Goal: Task Accomplishment & Management: Use online tool/utility

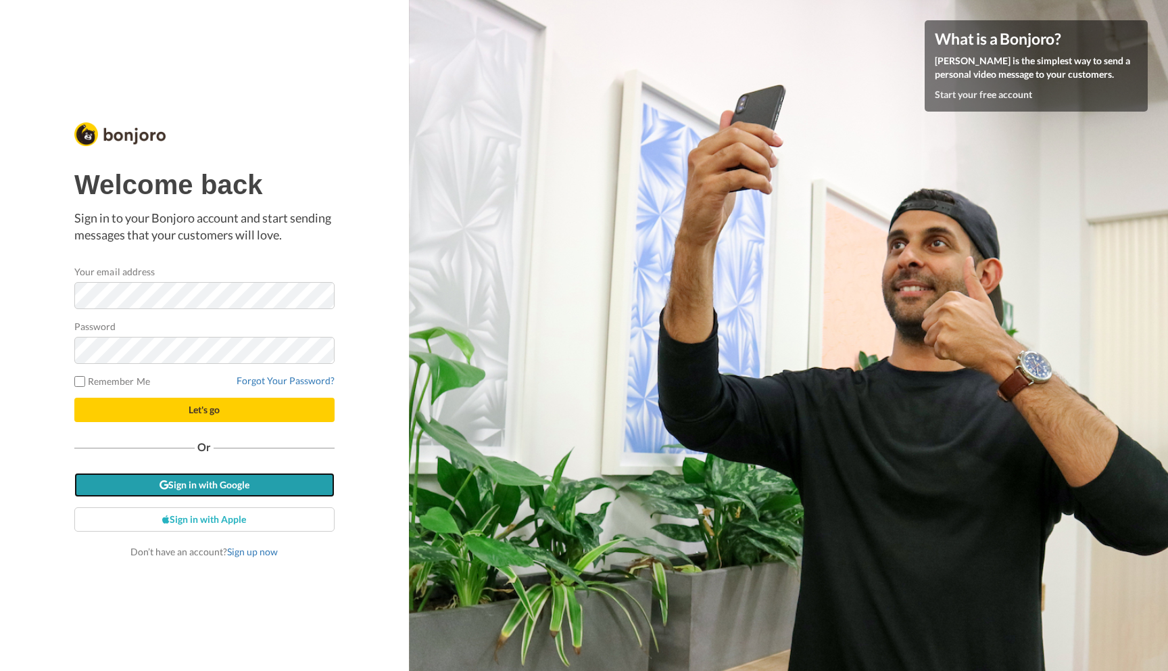
click at [254, 483] on link "Sign in with Google" at bounding box center [204, 485] width 260 height 24
click at [213, 480] on link "Sign in with Google" at bounding box center [204, 485] width 260 height 24
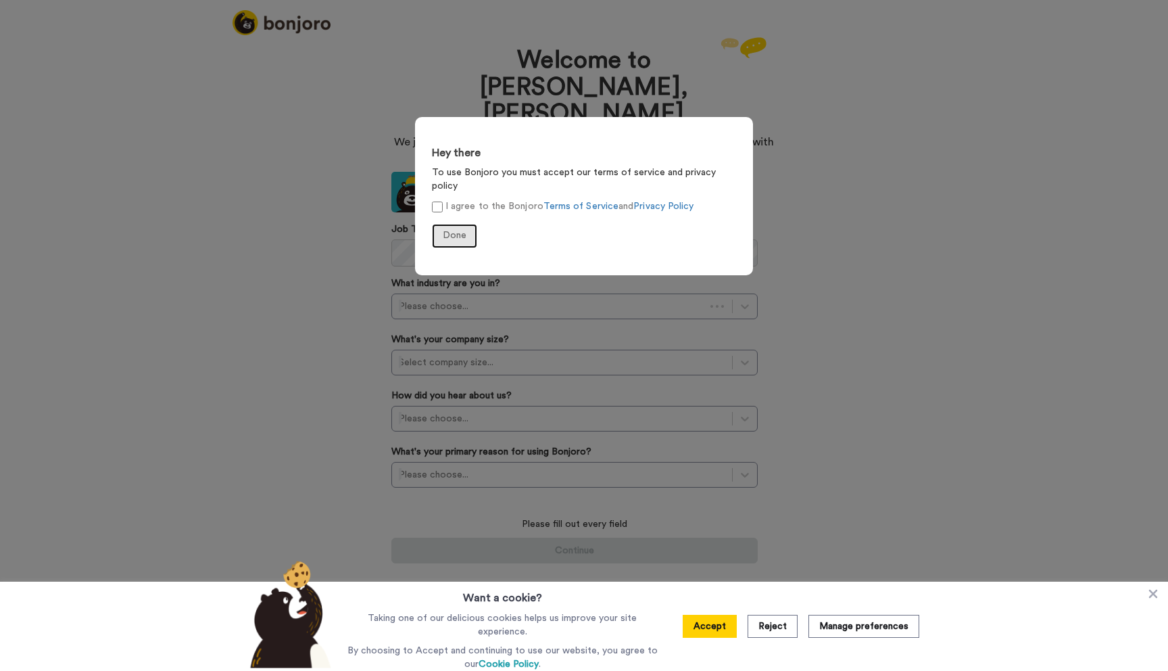
click at [450, 230] on button "Done" at bounding box center [454, 236] width 45 height 24
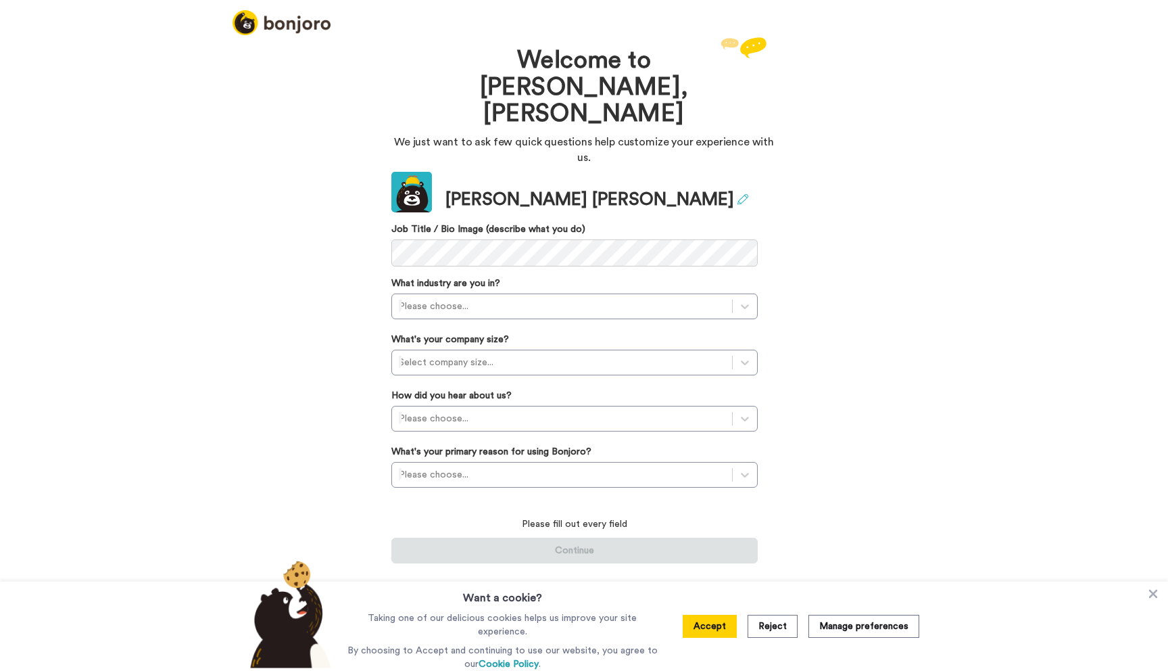
click at [738, 194] on icon at bounding box center [743, 199] width 11 height 11
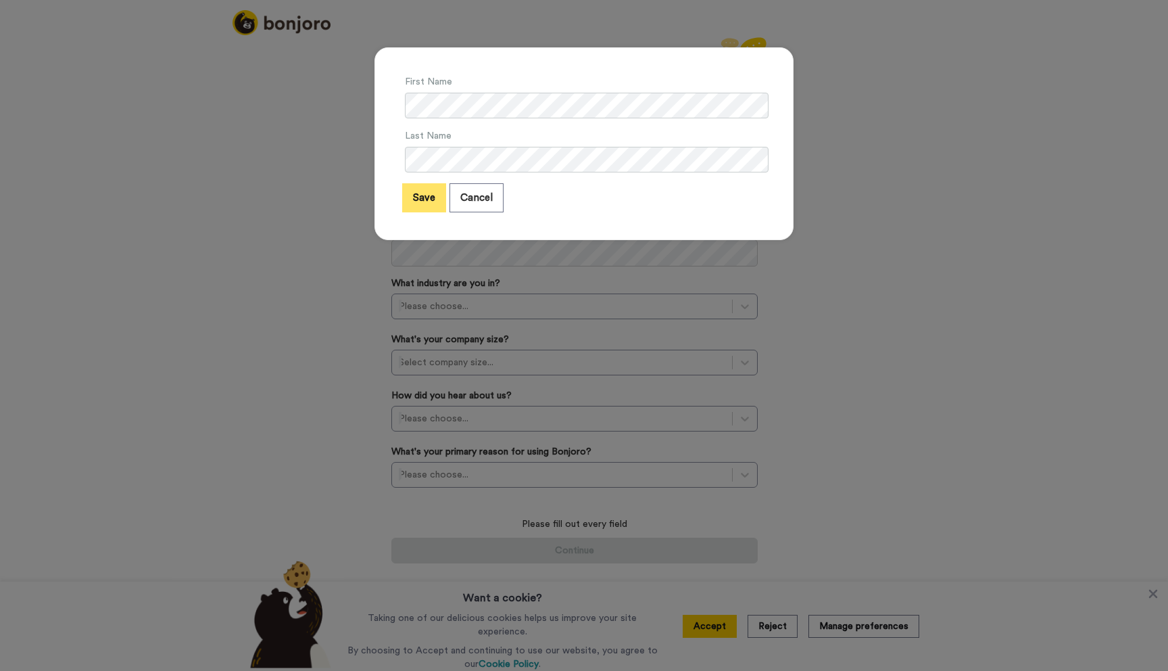
click at [441, 194] on button "Save" at bounding box center [424, 197] width 44 height 29
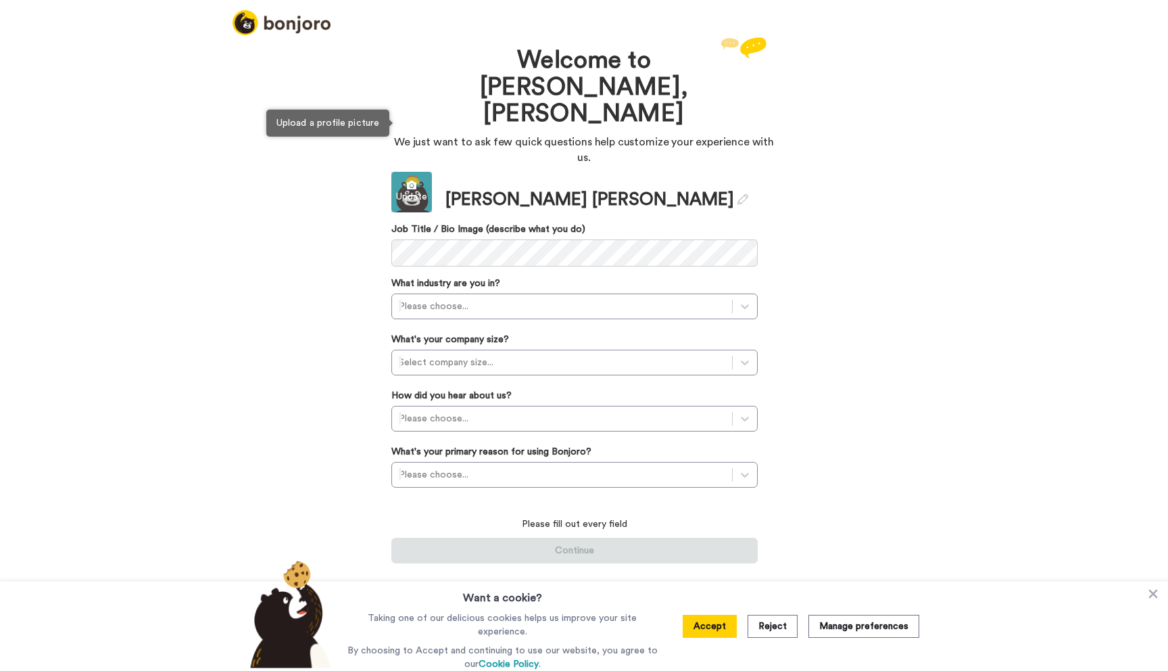
click at [421, 190] on div "Update" at bounding box center [411, 197] width 41 height 14
click at [330, 236] on div "Welcome to Bonjoro, Eric We just want to ask few quick questions help customize…" at bounding box center [584, 352] width 1168 height 637
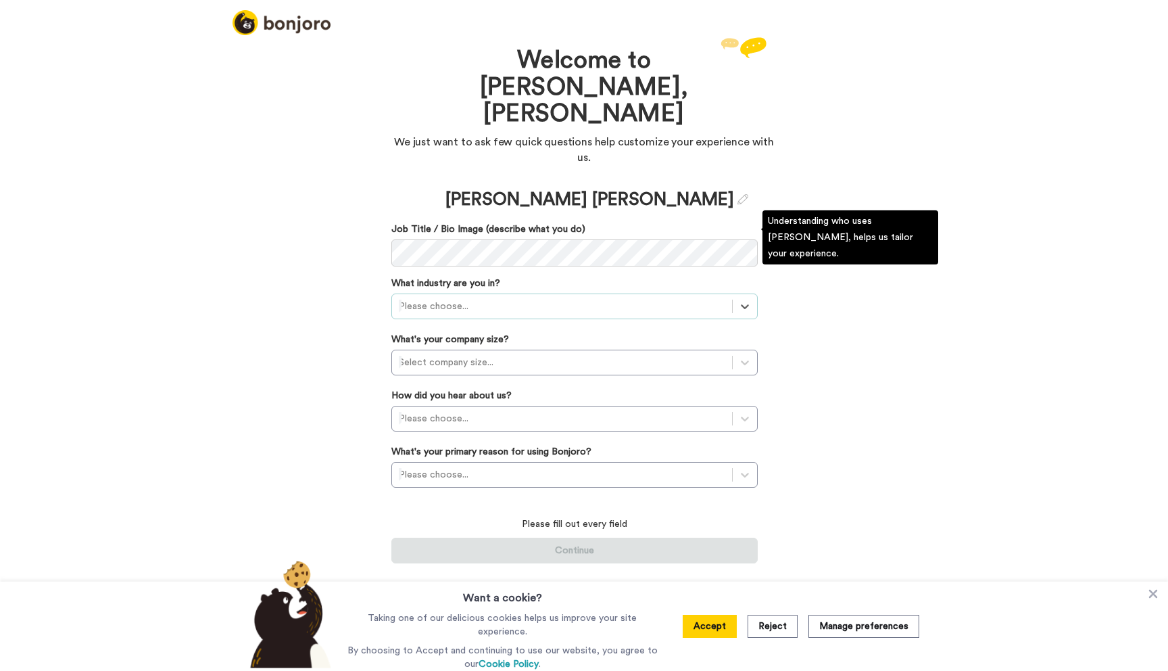
click at [473, 298] on div at bounding box center [562, 306] width 327 height 16
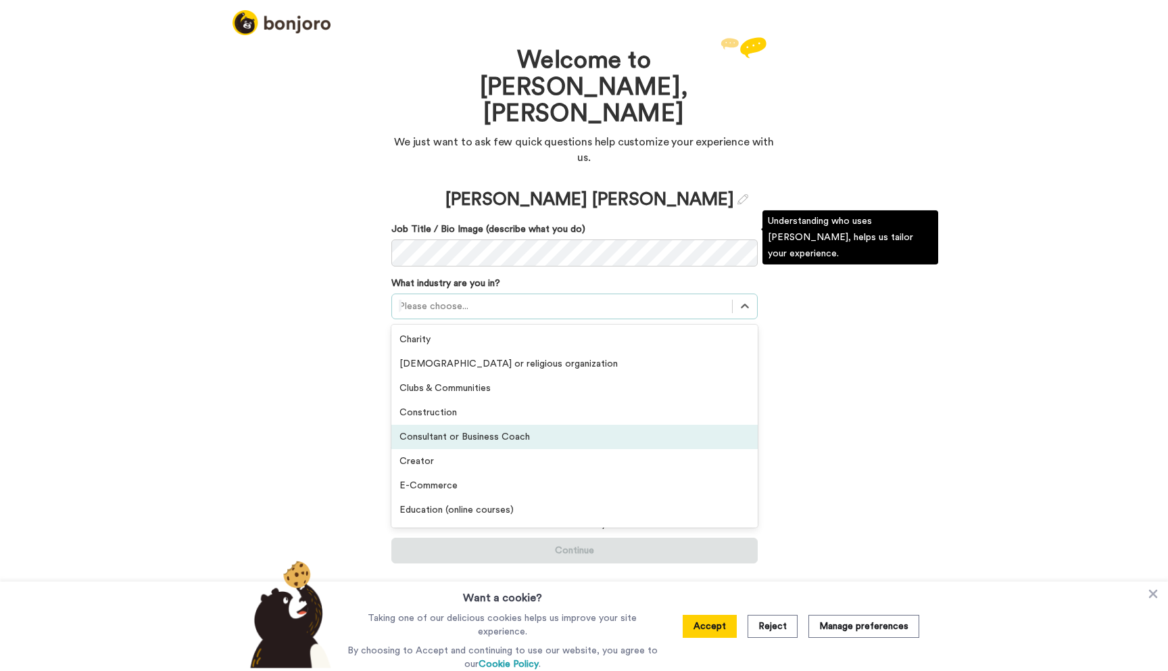
click at [468, 425] on div "Consultant or Business Coach" at bounding box center [574, 437] width 366 height 24
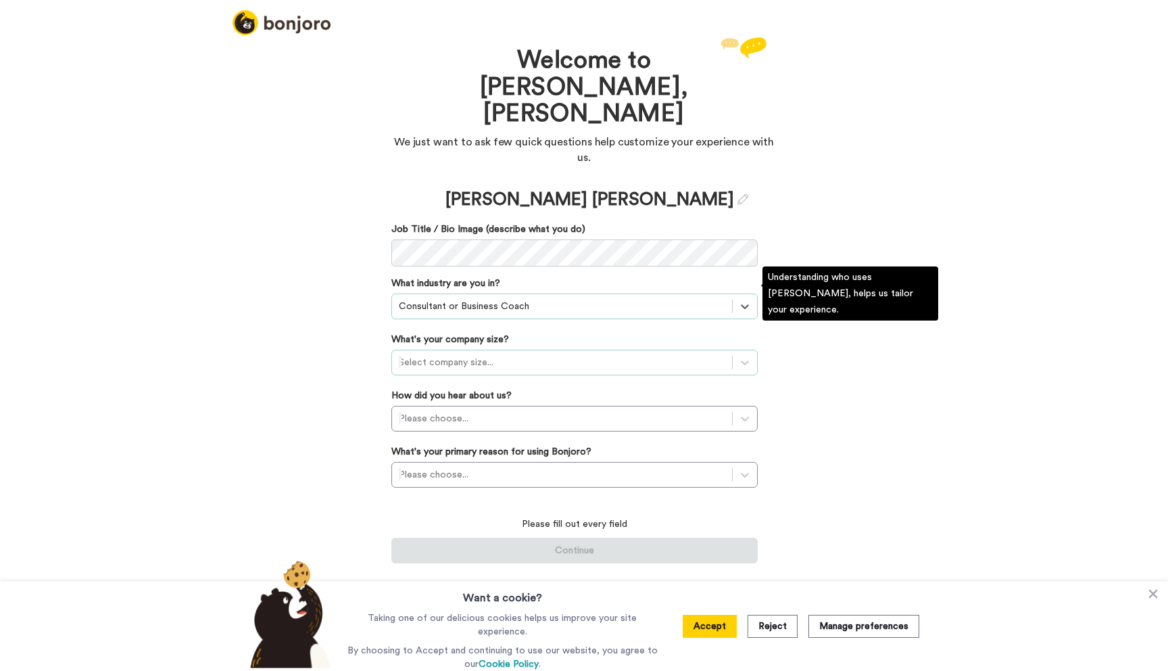
click at [475, 354] on div at bounding box center [562, 362] width 327 height 16
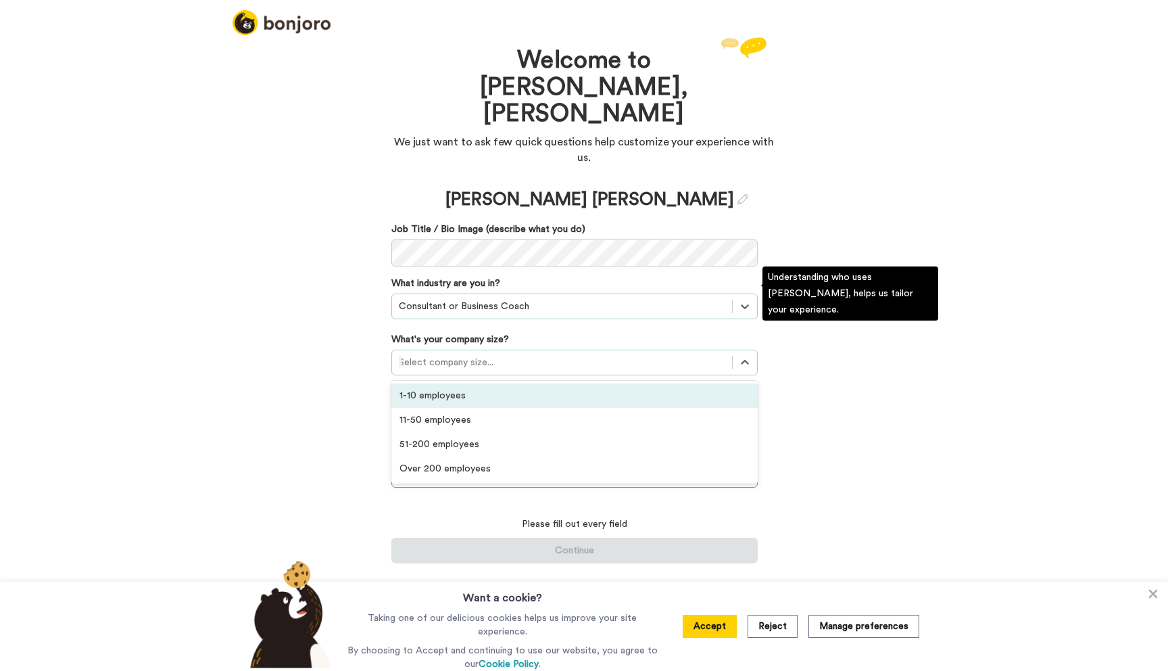
click at [469, 383] on div "1-10 employees" at bounding box center [574, 395] width 366 height 24
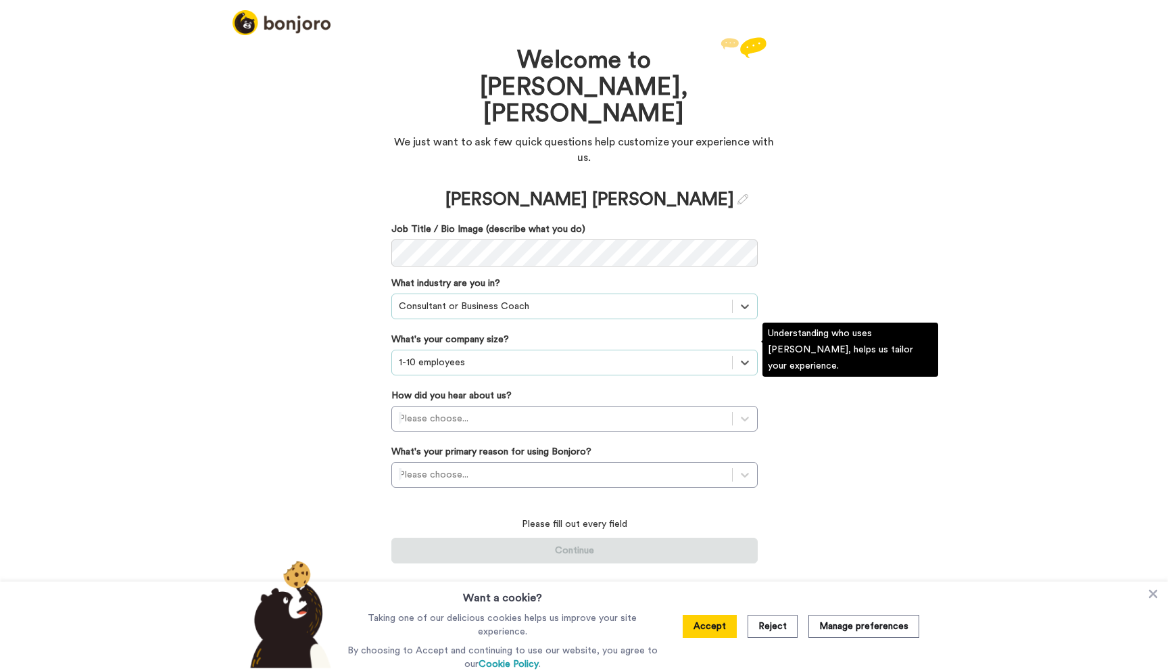
click at [469, 389] on label "How did you hear about us?" at bounding box center [451, 396] width 120 height 14
click at [469, 410] on div at bounding box center [562, 418] width 327 height 16
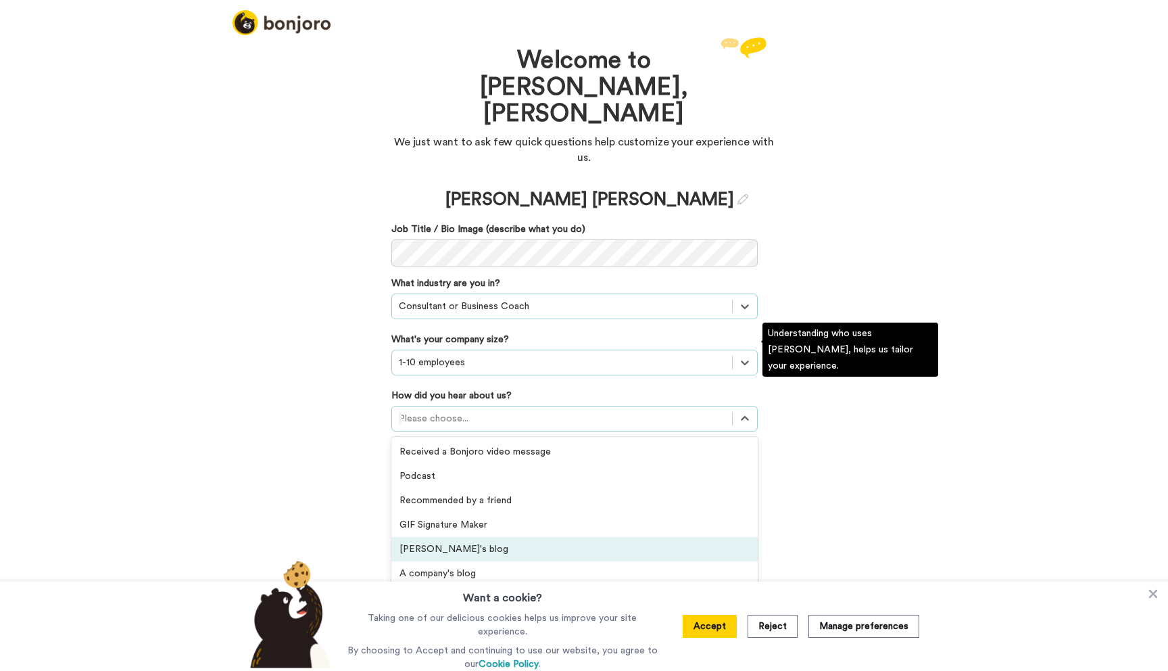
scroll to position [289, 0]
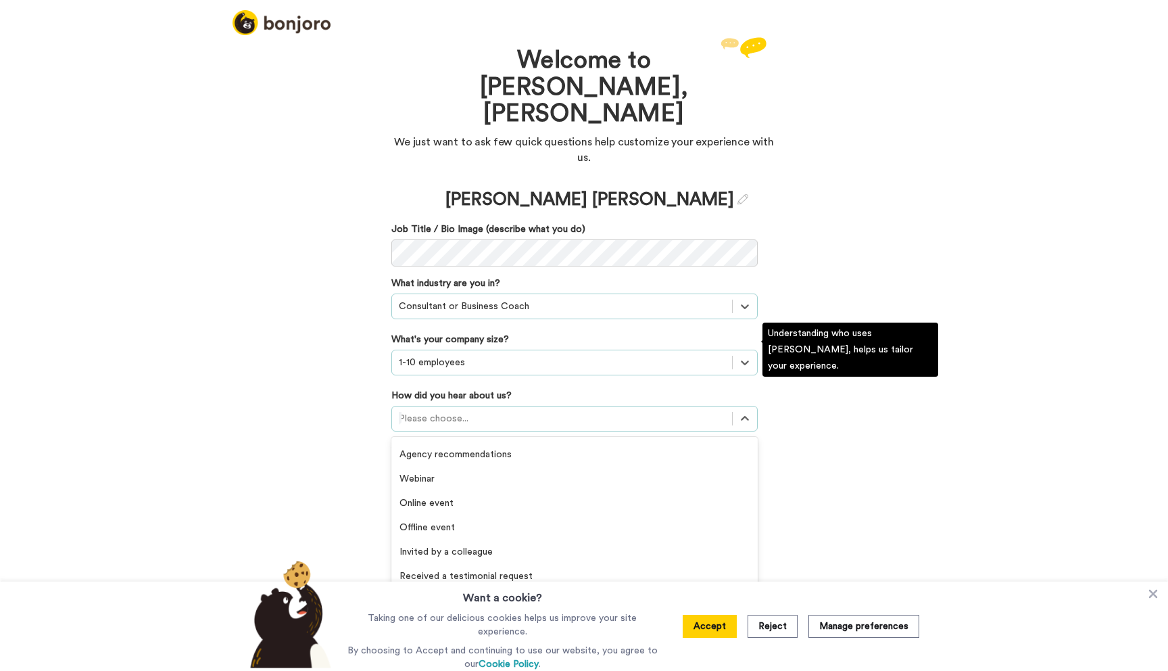
click at [434, 612] on div "Others" at bounding box center [574, 624] width 366 height 24
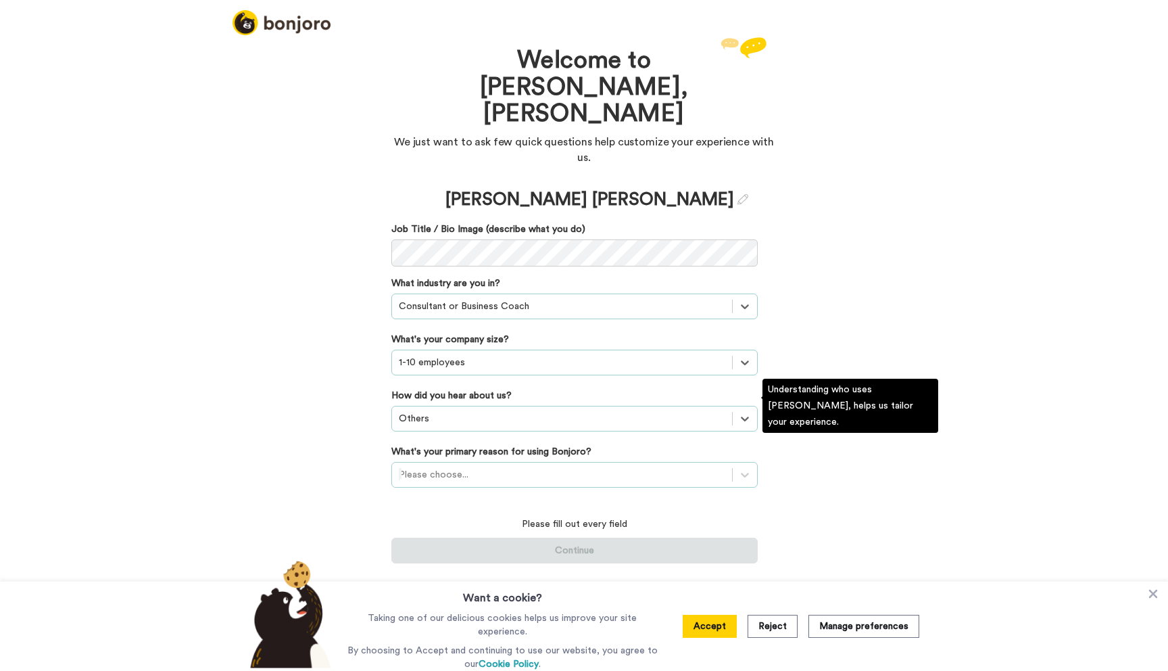
click at [512, 466] on div at bounding box center [562, 474] width 327 height 16
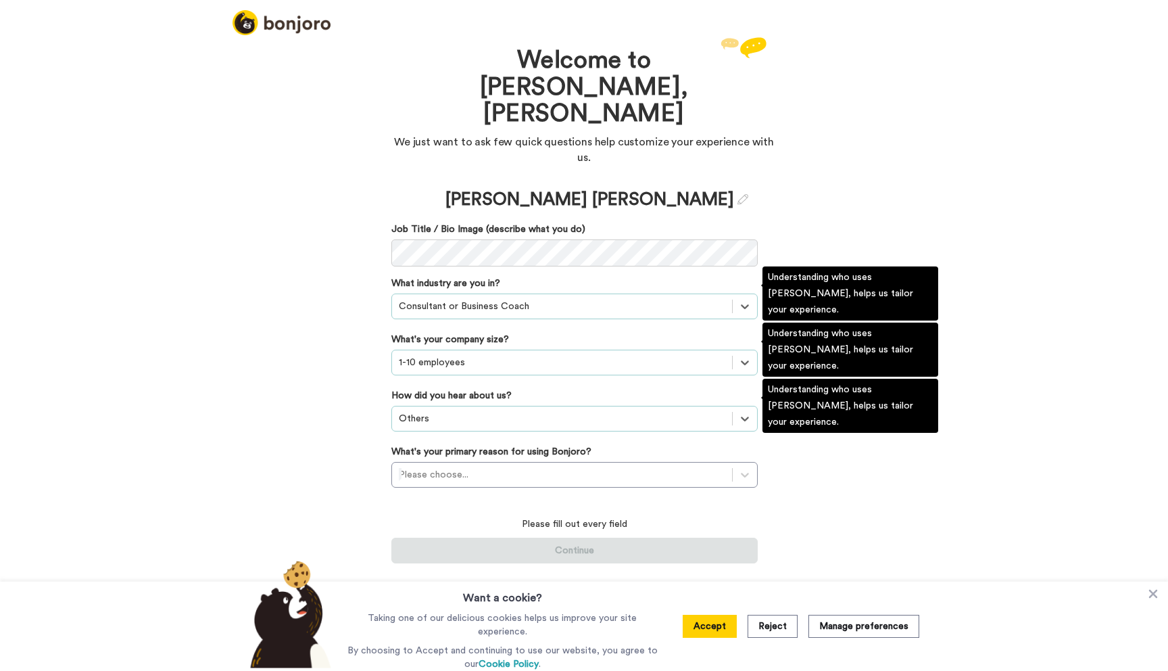
click at [351, 379] on div "Welcome to Bonjoro, Eric We just want to ask few quick questions help customize…" at bounding box center [584, 352] width 1168 height 637
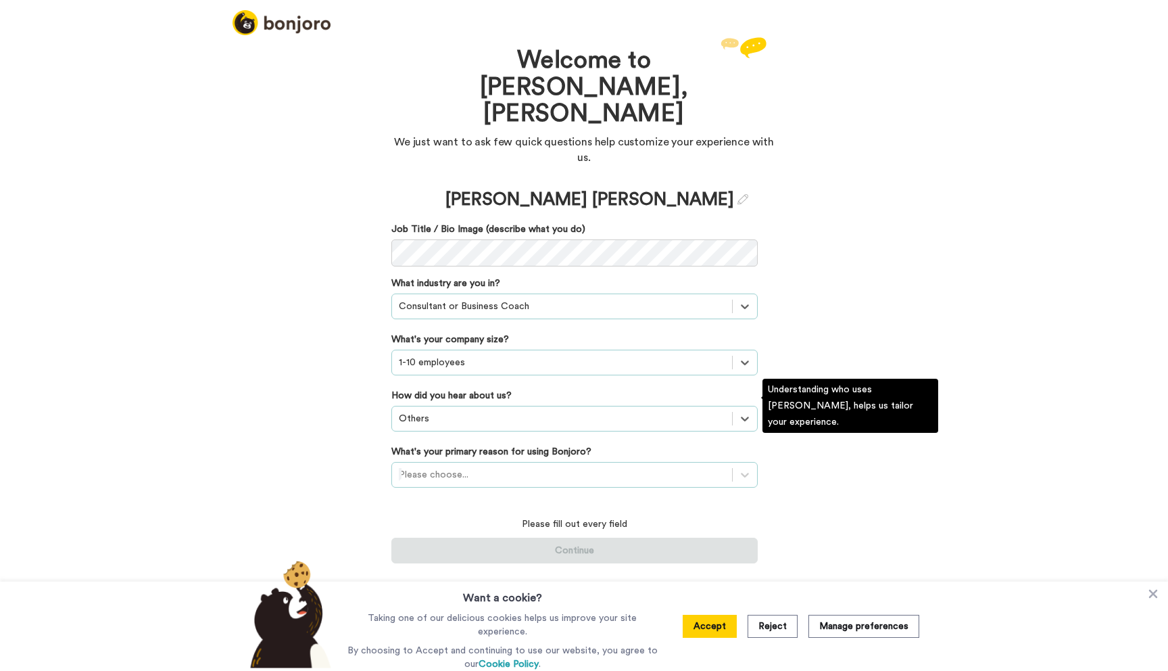
click at [506, 466] on div at bounding box center [562, 474] width 327 height 16
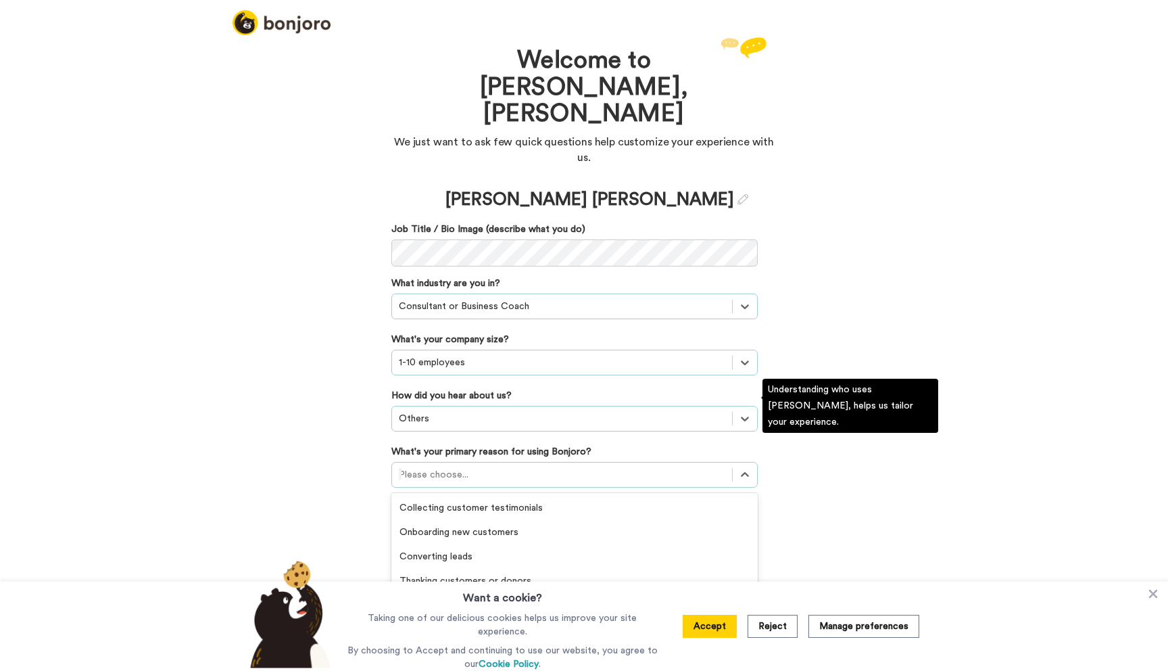
click at [479, 617] on div "Activating customers" at bounding box center [574, 629] width 366 height 24
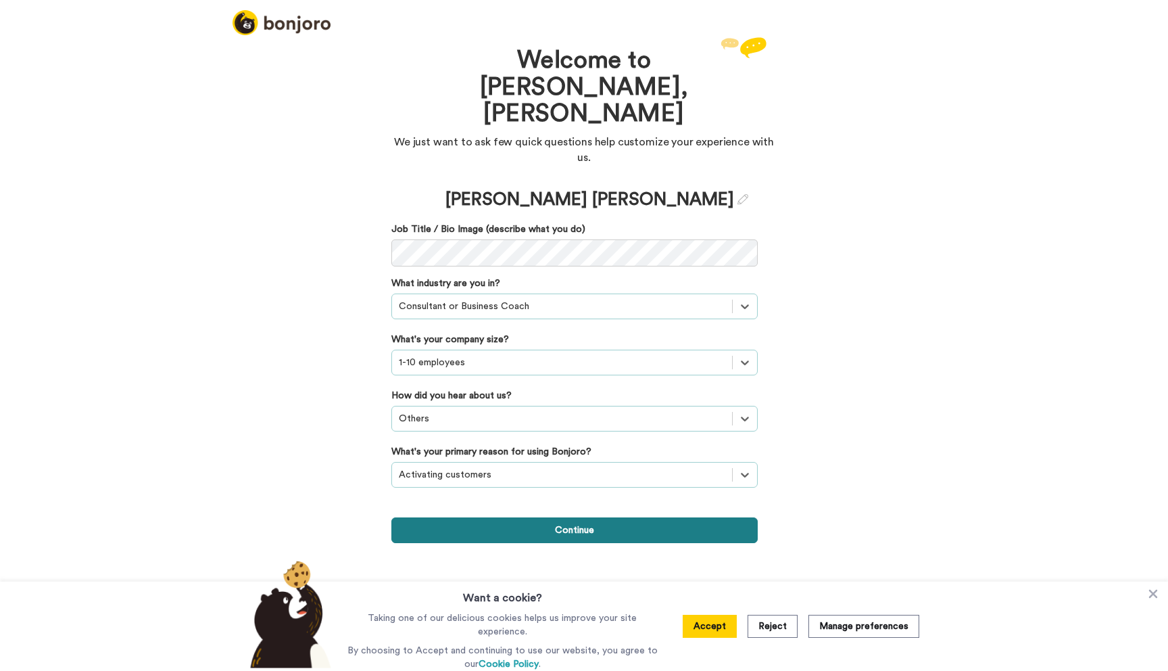
click at [596, 517] on button "Continue" at bounding box center [574, 530] width 366 height 26
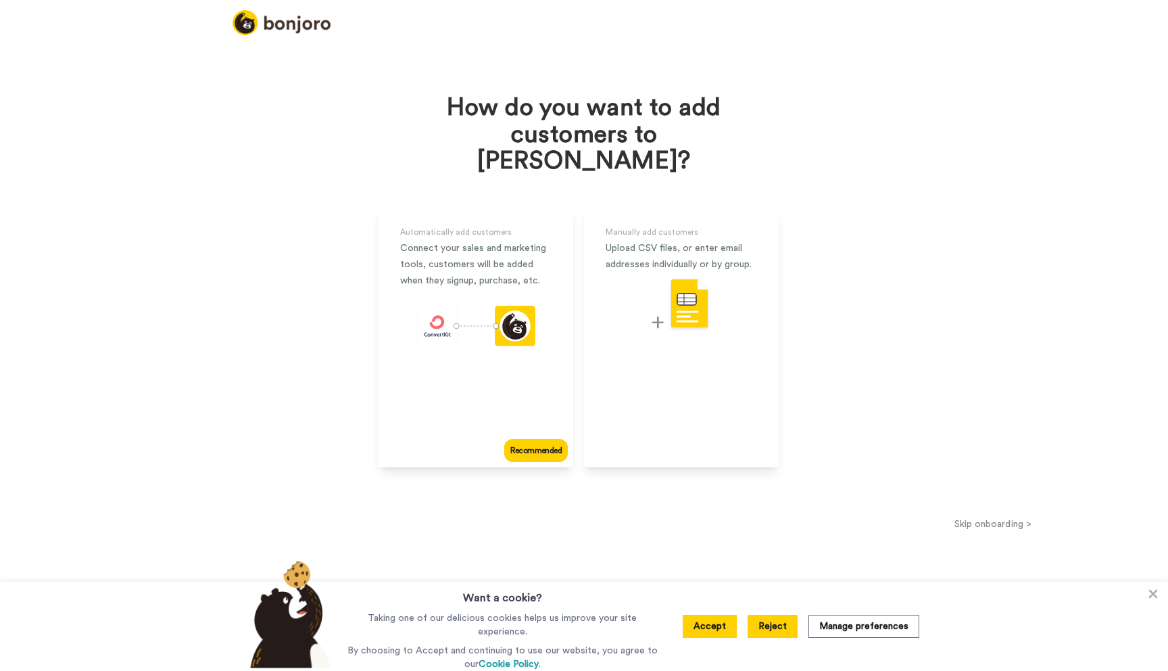
click at [783, 629] on button "Reject" at bounding box center [773, 626] width 50 height 23
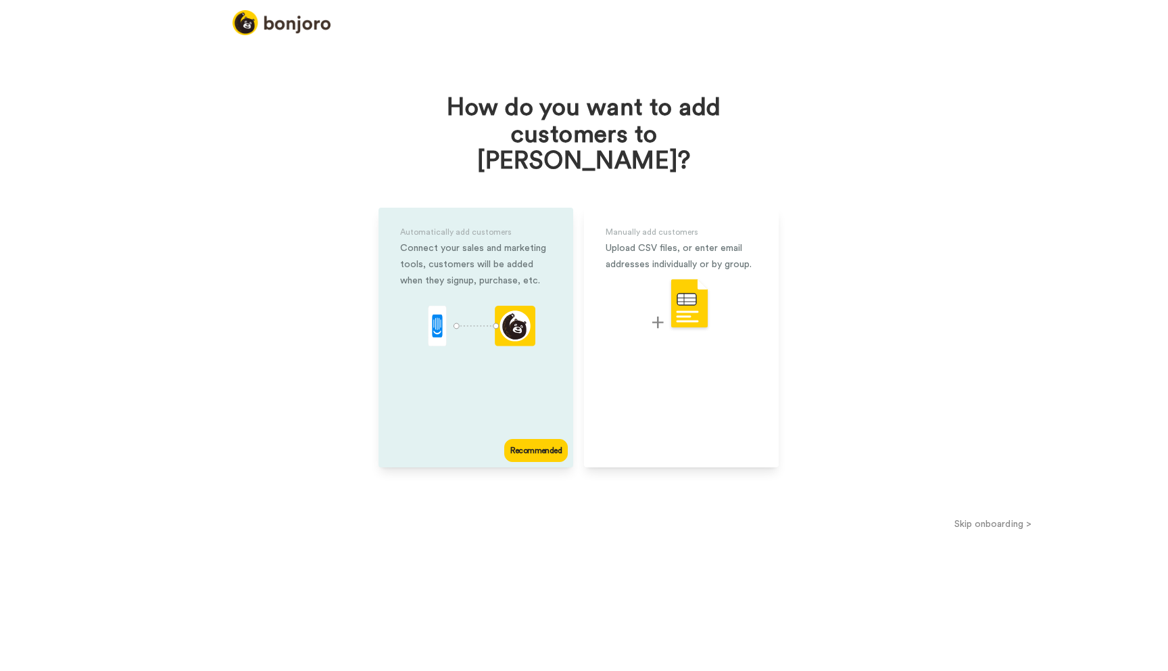
click at [488, 306] on icon "animation" at bounding box center [476, 326] width 118 height 41
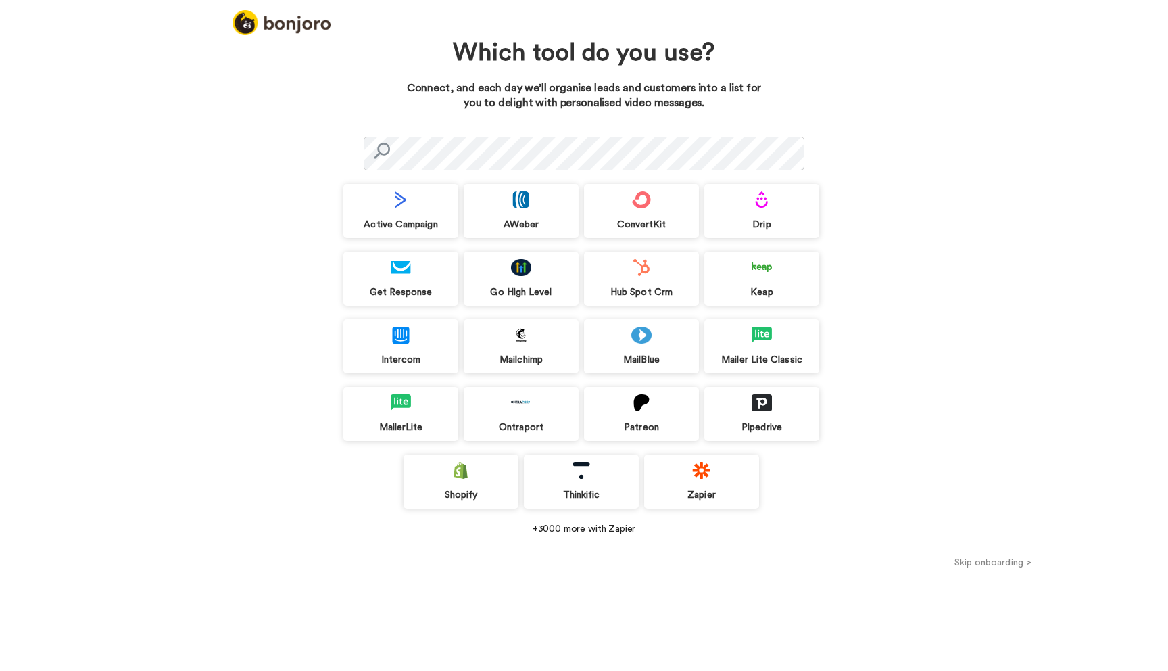
click at [980, 566] on button "Skip onboarding >" at bounding box center [993, 562] width 350 height 14
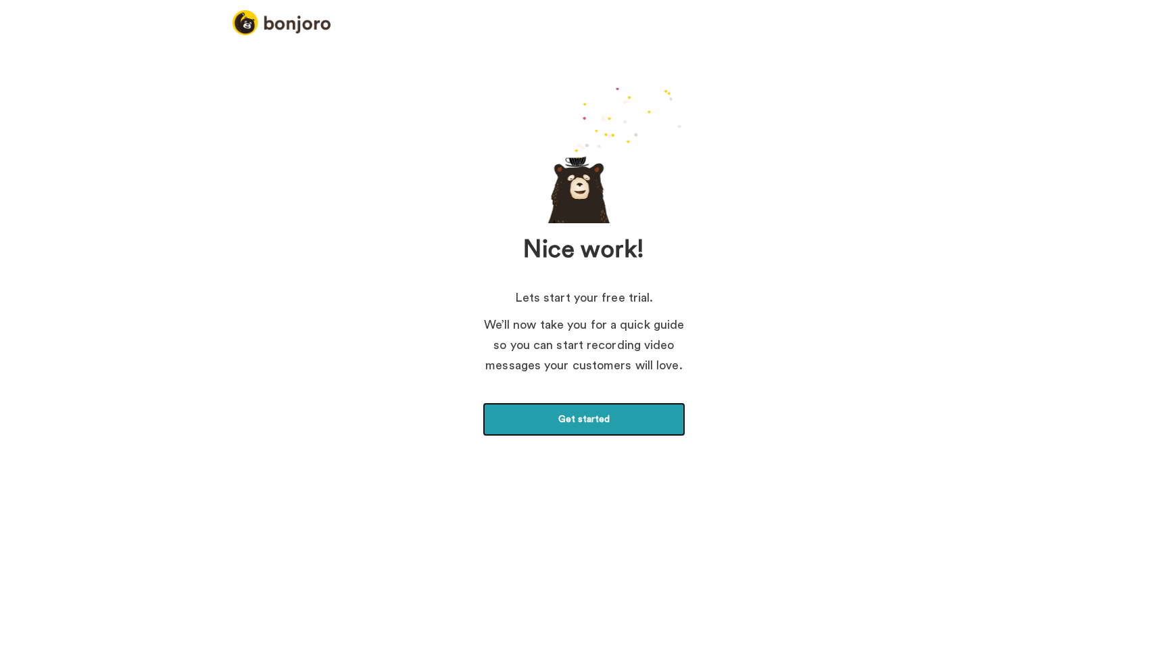
click at [574, 412] on link "Get started" at bounding box center [584, 419] width 203 height 34
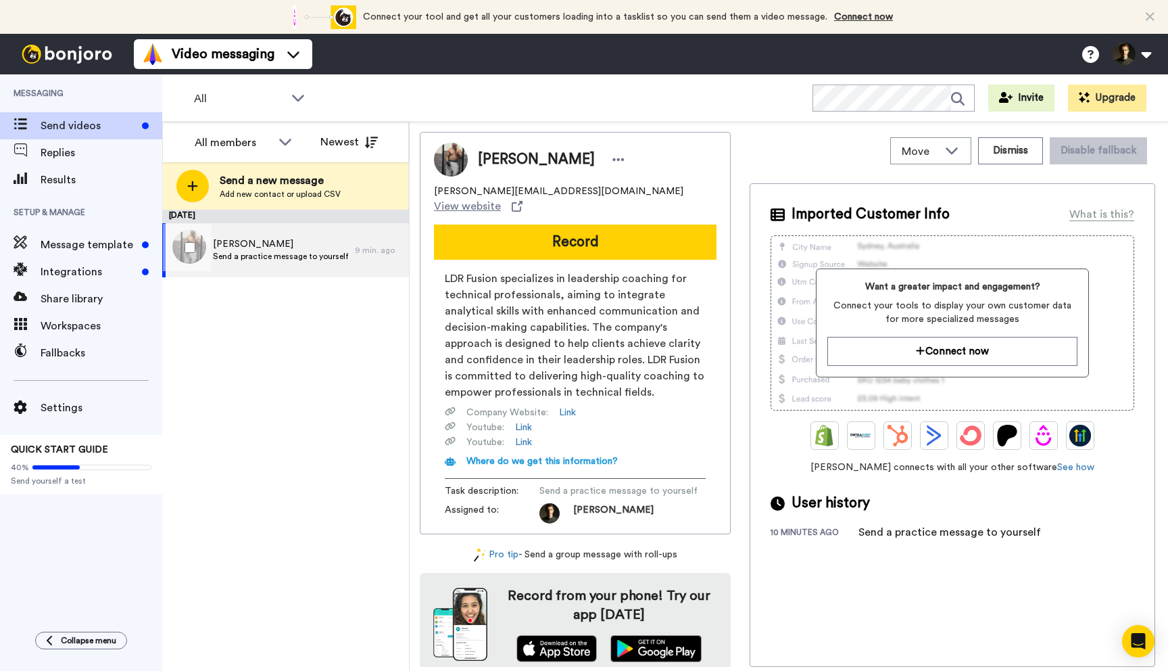
click at [281, 253] on span "Send a practice message to yourself" at bounding box center [280, 256] width 135 height 11
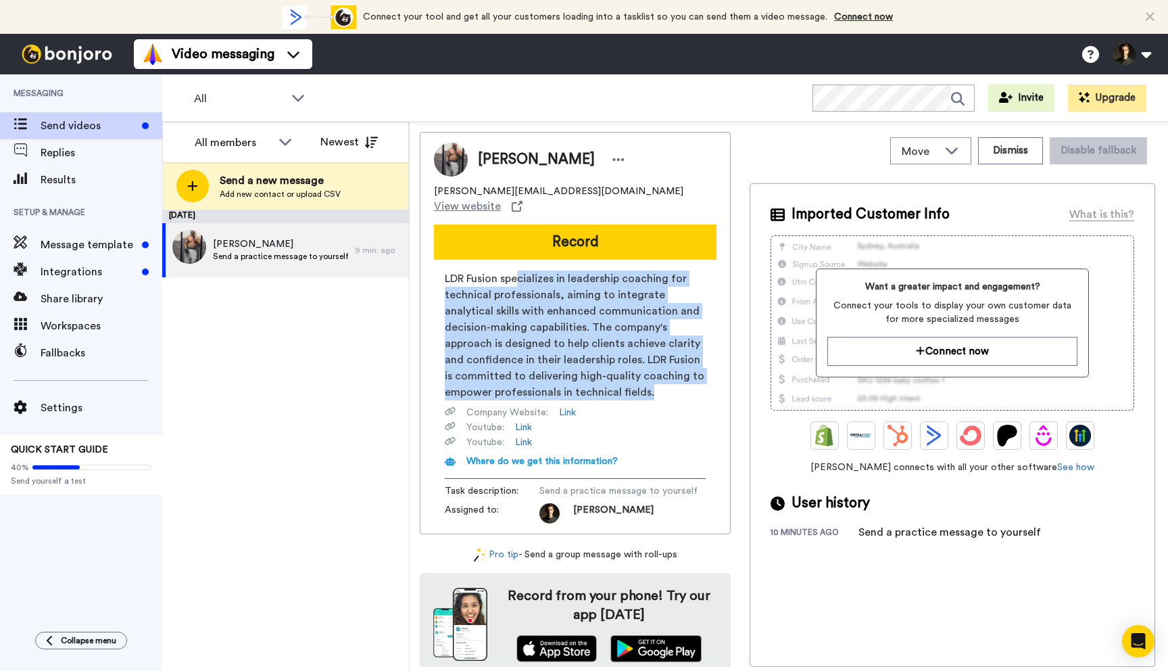
drag, startPoint x: 517, startPoint y: 267, endPoint x: 679, endPoint y: 380, distance: 197.7
click at [680, 381] on span "LDR Fusion specializes in leadership coaching for technical professionals, aimi…" at bounding box center [575, 335] width 261 height 130
click at [679, 380] on span "LDR Fusion specializes in leadership coaching for technical professionals, aimi…" at bounding box center [575, 335] width 261 height 130
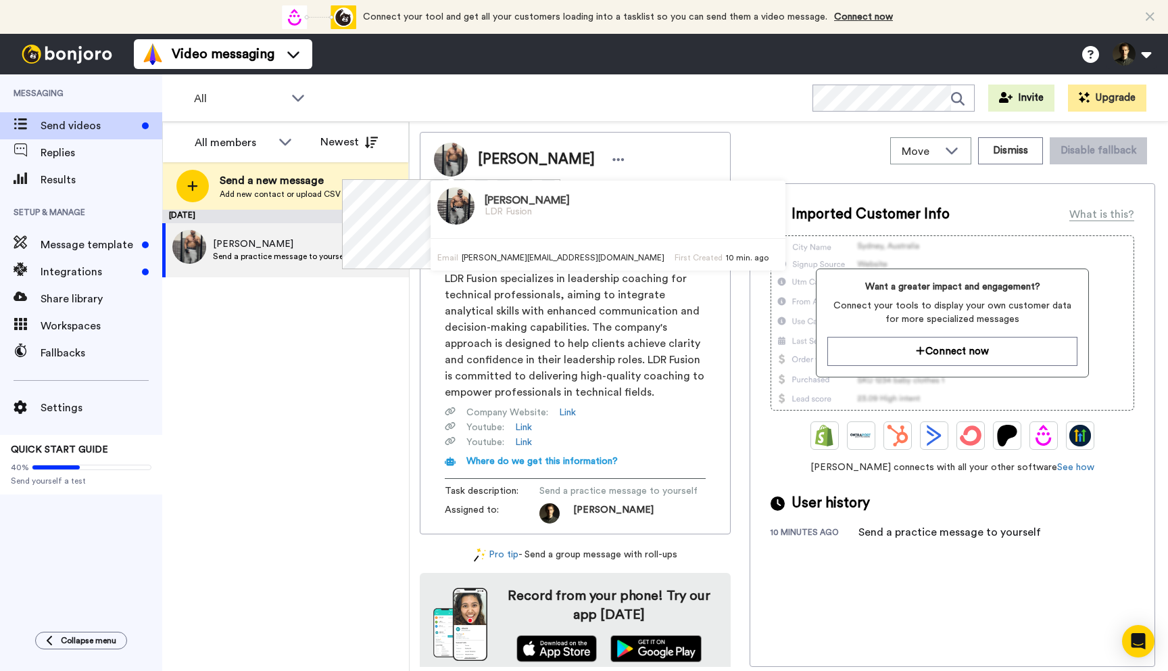
click at [455, 162] on img at bounding box center [451, 160] width 34 height 34
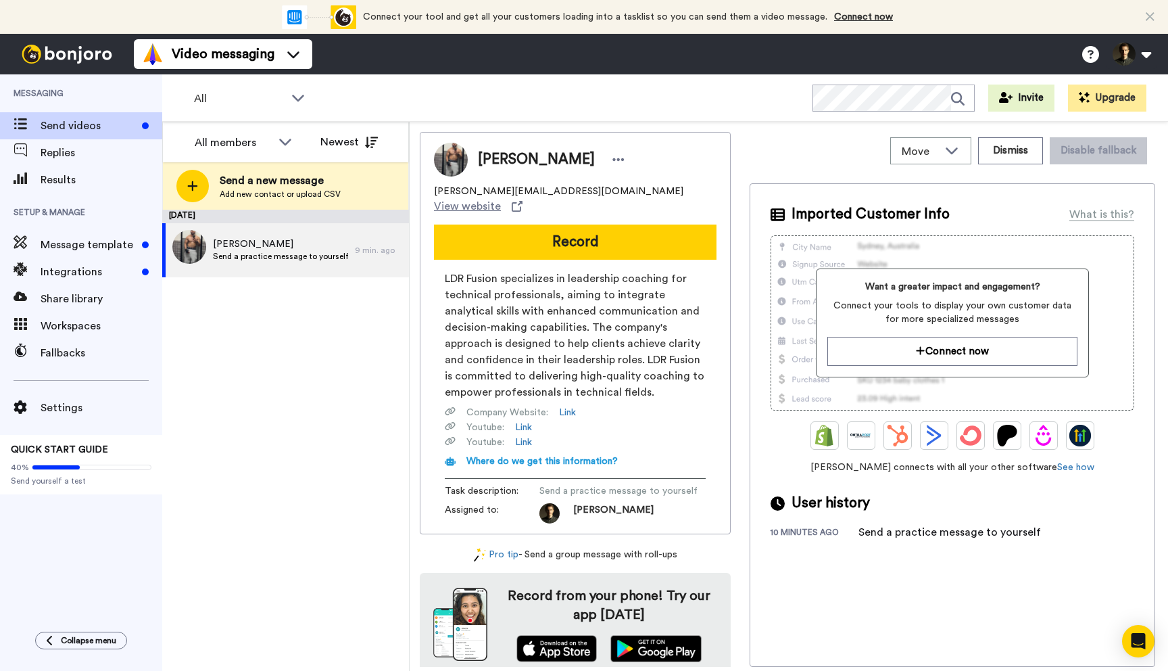
click at [487, 164] on span "[PERSON_NAME]" at bounding box center [536, 159] width 117 height 20
click at [456, 160] on img at bounding box center [451, 160] width 34 height 34
click at [215, 326] on div "August 21 Eric Send a practice message to yourself 9 min. ago" at bounding box center [285, 440] width 247 height 461
click at [368, 343] on div "August 21 Eric Send a practice message to yourself 10 min. ago" at bounding box center [285, 440] width 247 height 461
click at [612, 158] on icon at bounding box center [618, 160] width 12 height 14
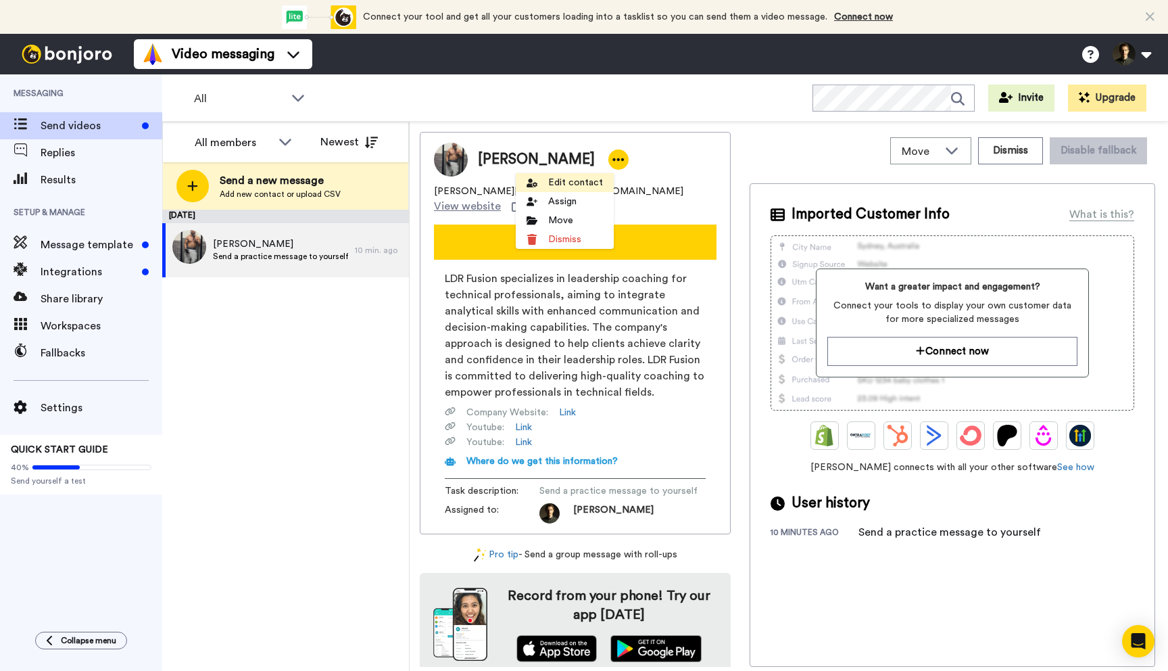
click at [551, 177] on li "Edit contact" at bounding box center [565, 182] width 98 height 19
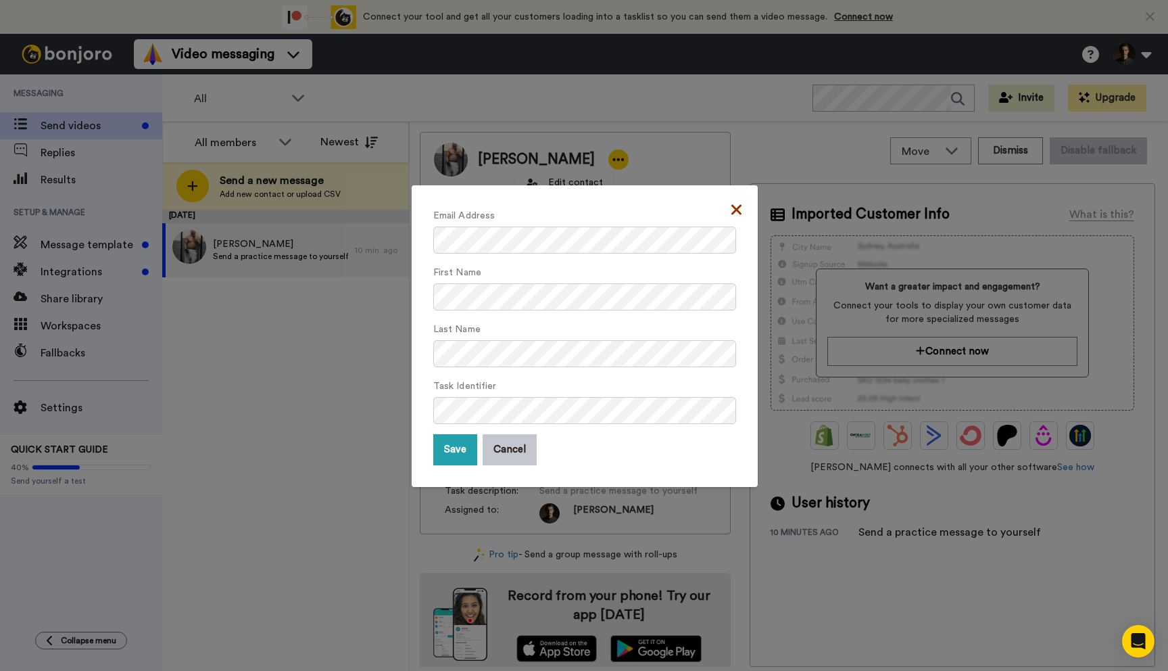
click at [734, 210] on icon at bounding box center [736, 209] width 10 height 16
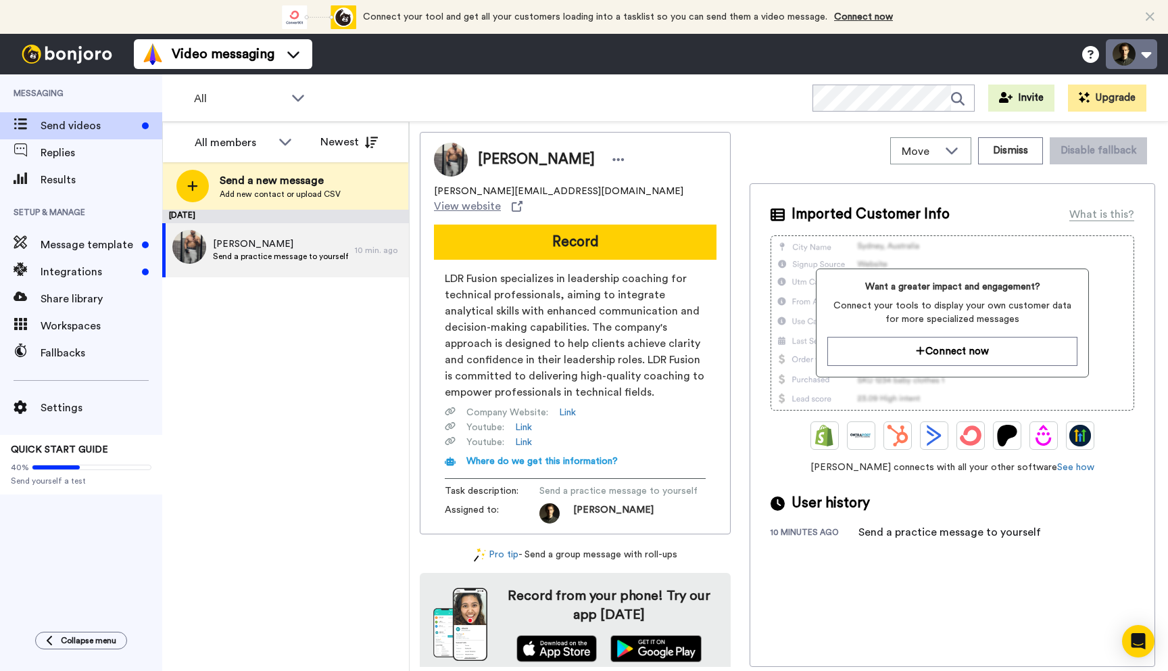
click at [1148, 53] on button at bounding box center [1131, 54] width 51 height 30
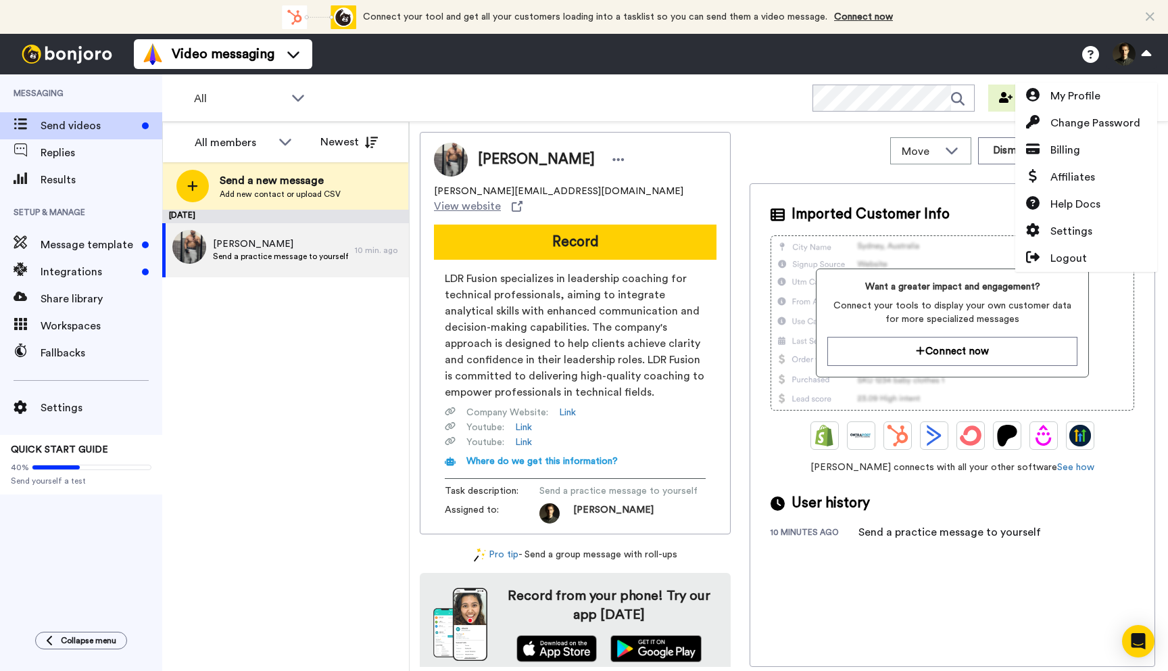
click at [261, 366] on div "August 21 Eric Send a practice message to yourself 10 min. ago" at bounding box center [285, 440] width 247 height 461
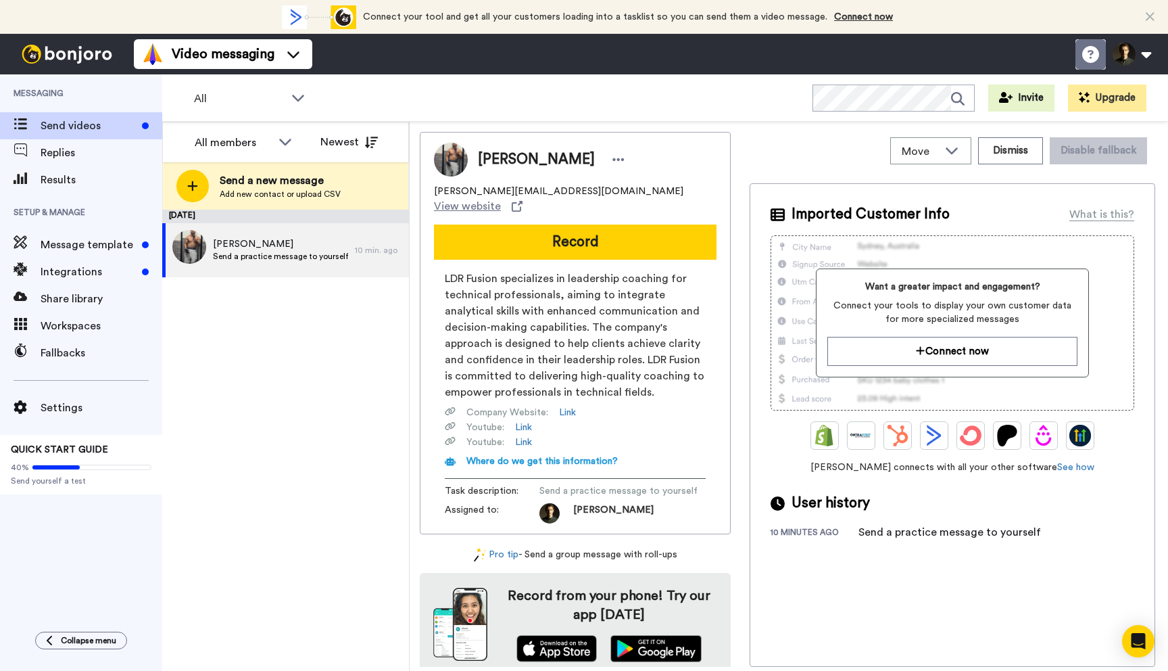
click at [1083, 60] on icon at bounding box center [1090, 54] width 17 height 17
click at [608, 160] on div at bounding box center [618, 159] width 20 height 20
click at [572, 181] on li "Edit contact" at bounding box center [565, 182] width 98 height 19
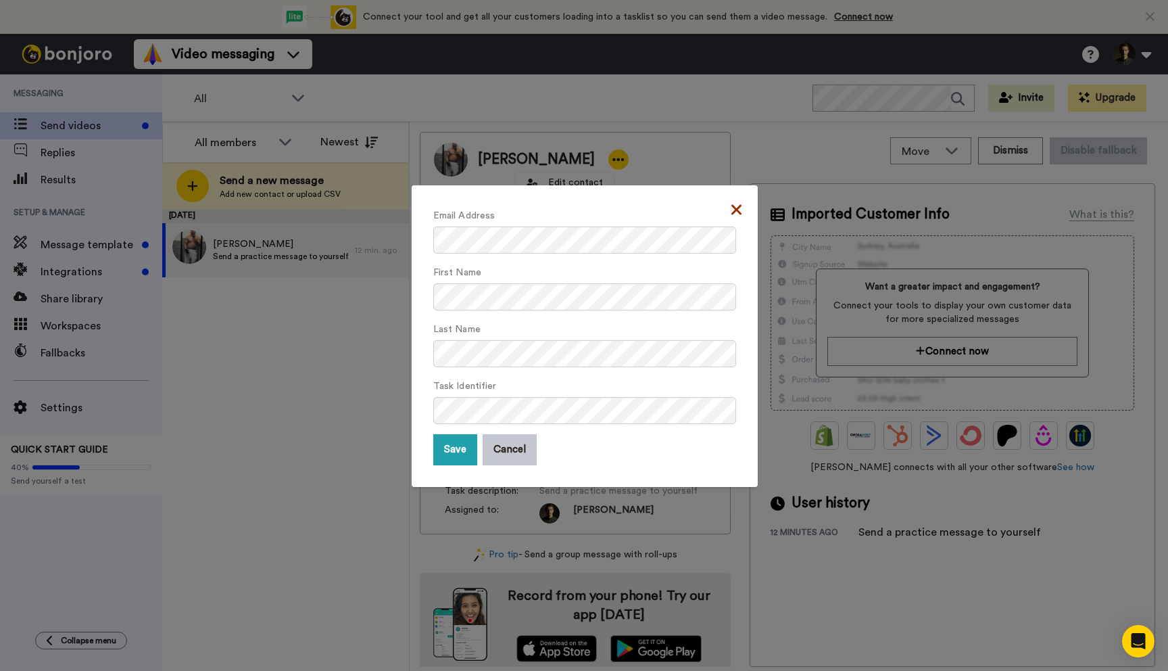
click at [735, 212] on icon at bounding box center [736, 209] width 10 height 10
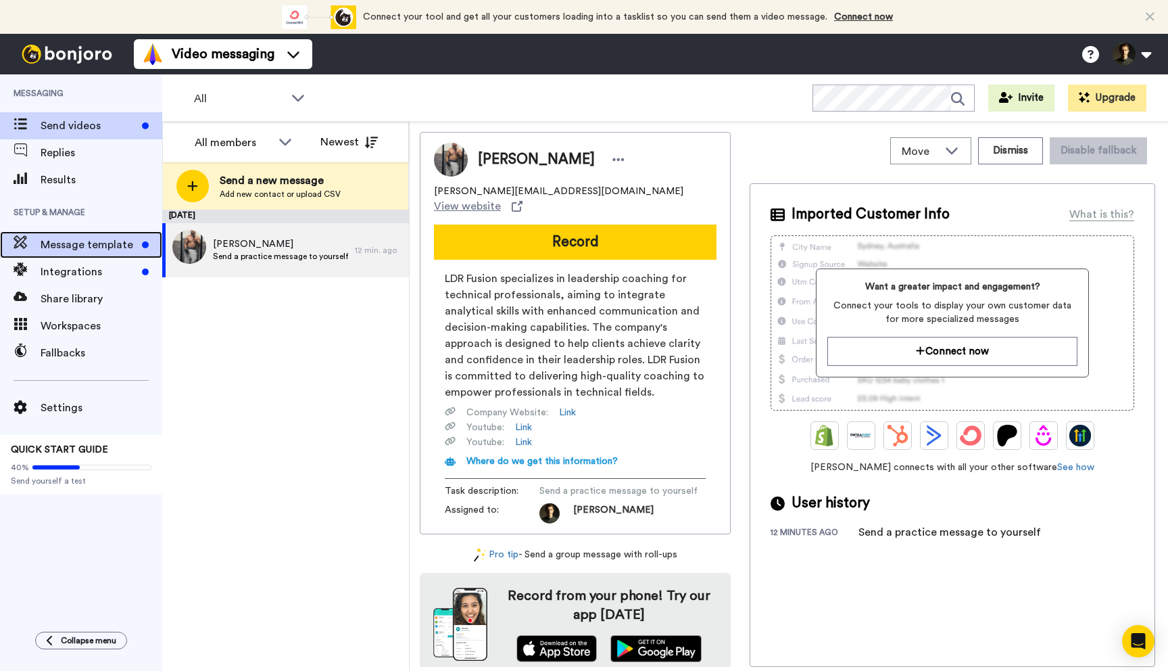
click at [114, 248] on span "Message template" at bounding box center [89, 245] width 96 height 16
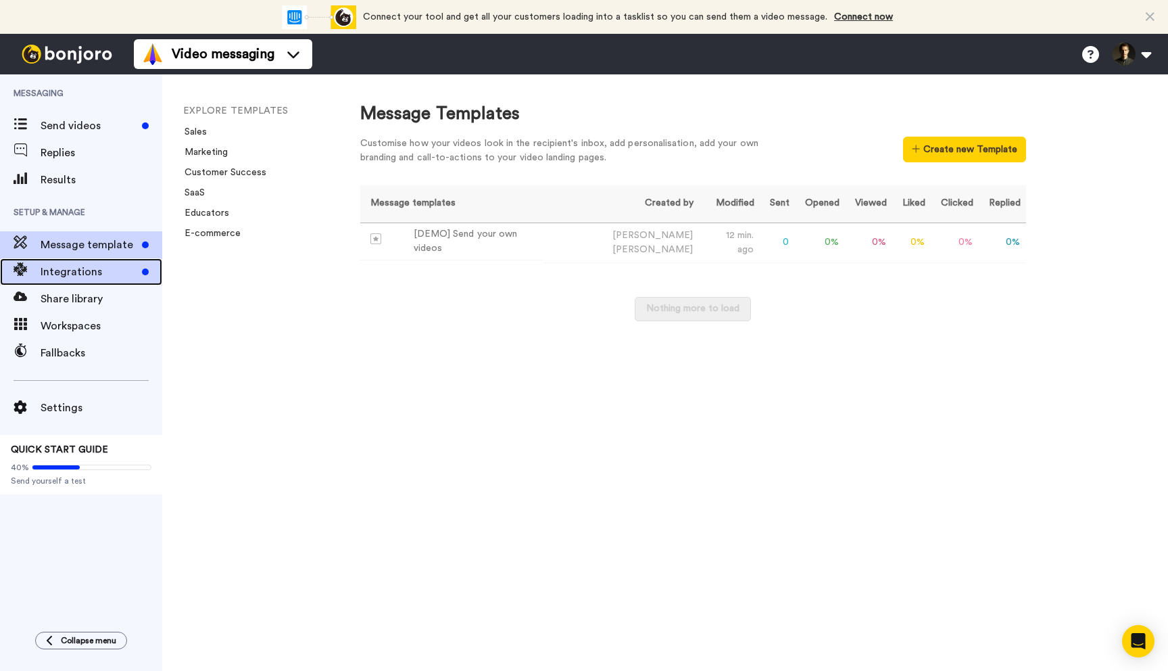
click at [83, 266] on span "Integrations" at bounding box center [89, 272] width 96 height 16
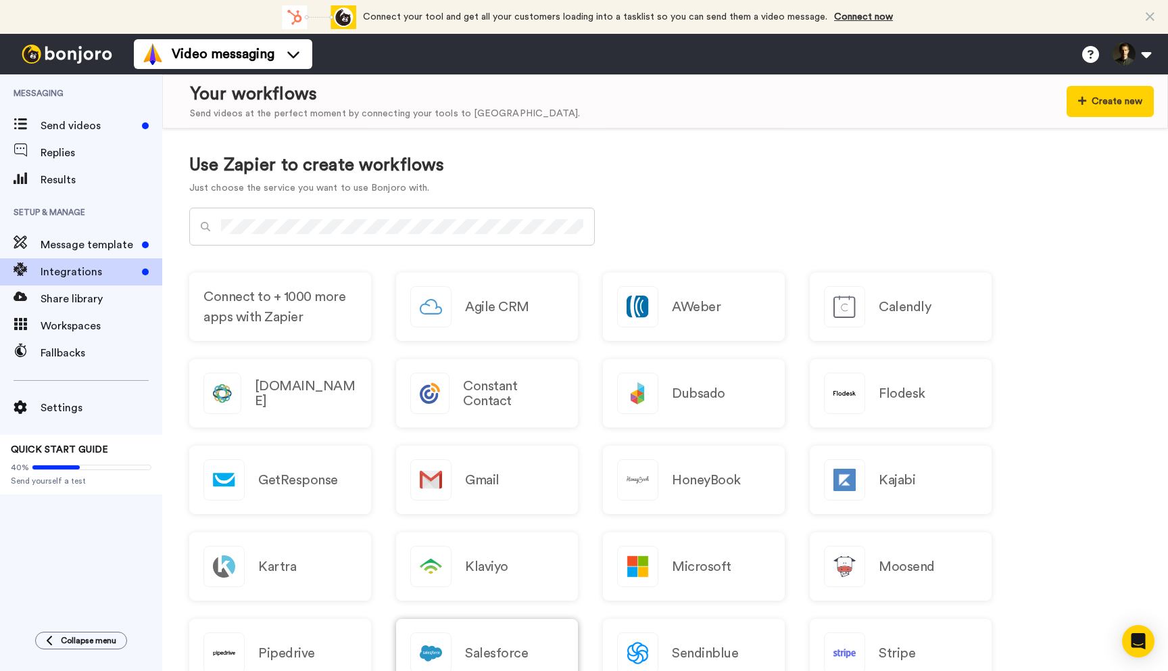
scroll to position [600, 0]
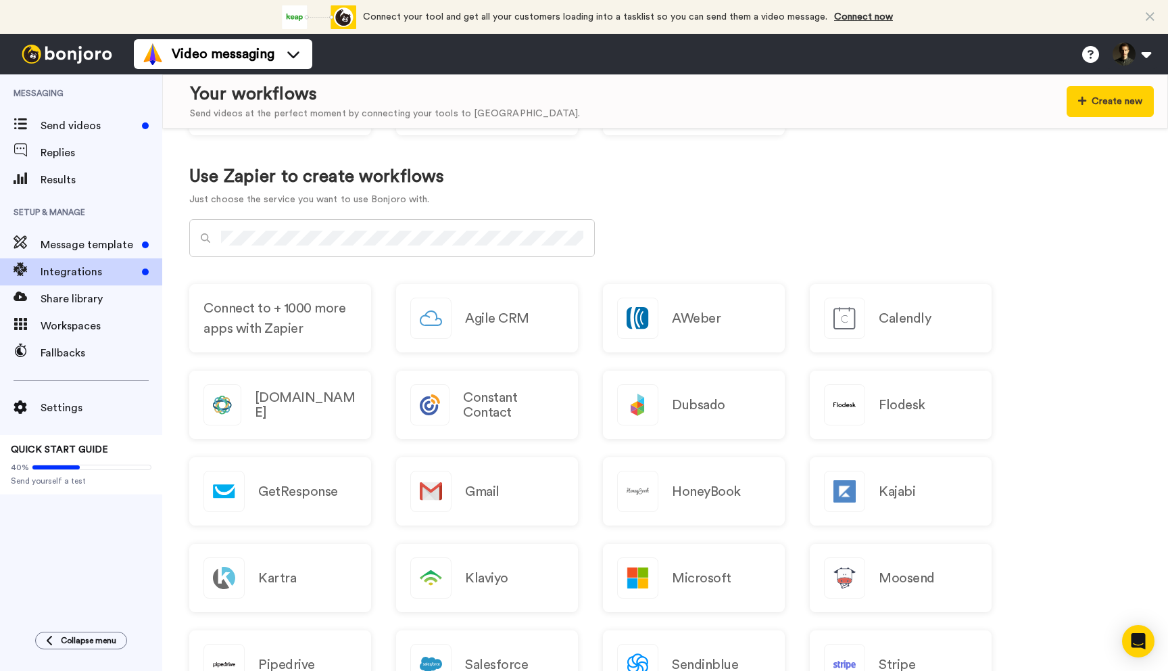
click at [427, 245] on div at bounding box center [392, 238] width 406 height 38
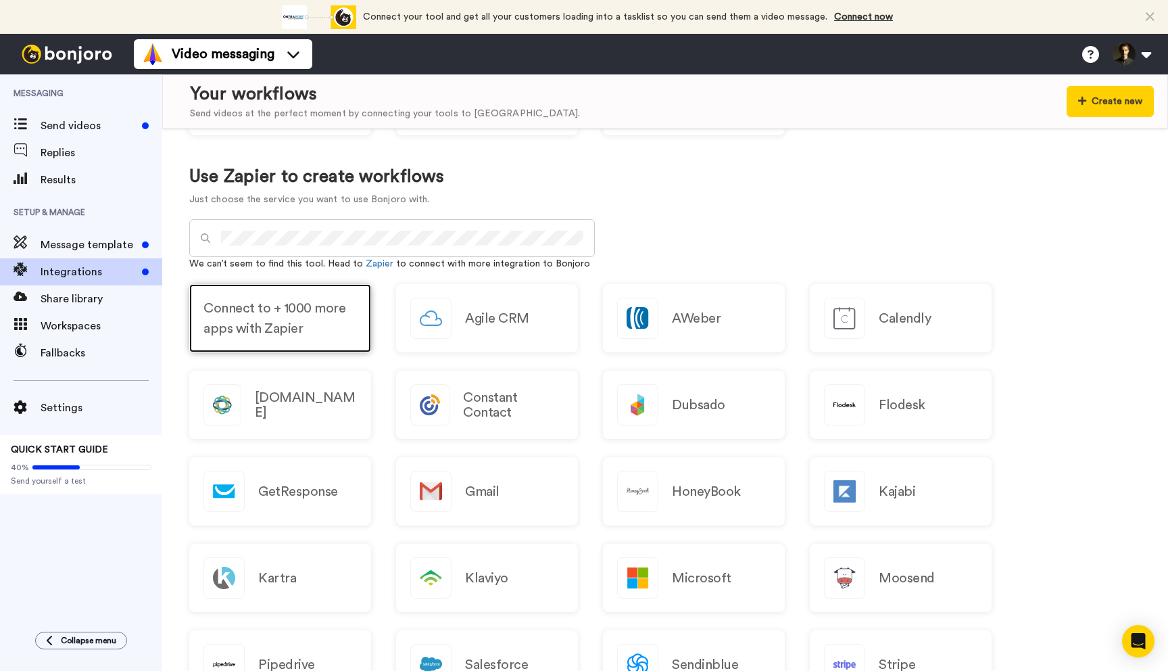
click at [338, 306] on span "Connect to + 1000 more apps with Zapier" at bounding box center [279, 318] width 153 height 41
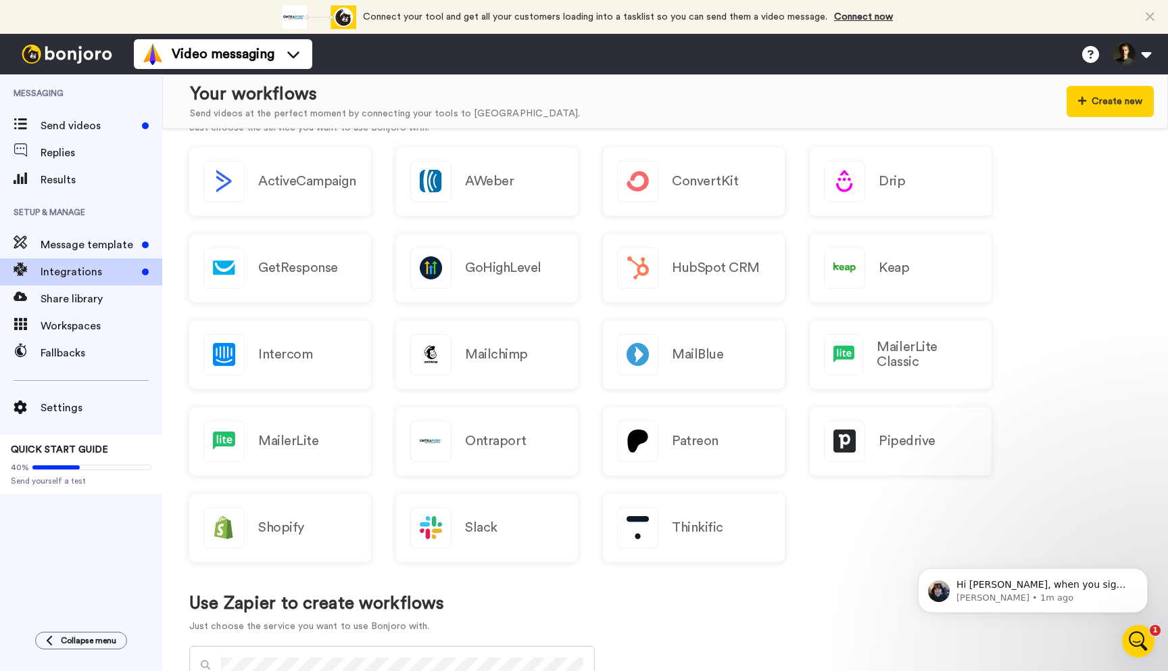
scroll to position [0, 0]
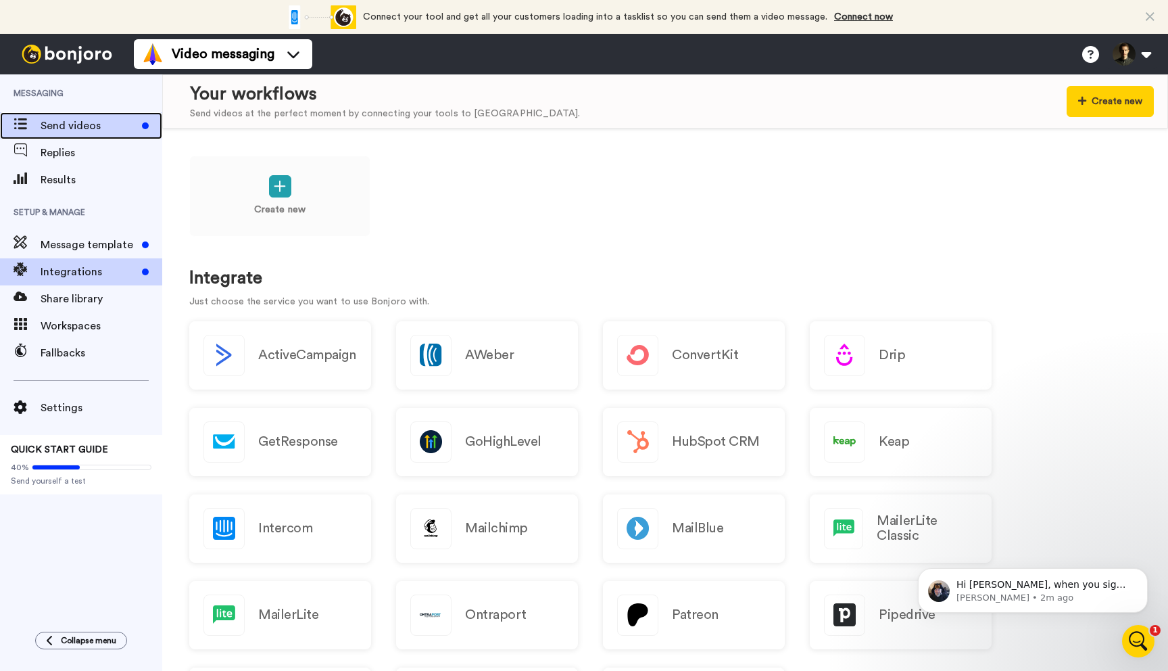
click at [62, 126] on span "Send videos" at bounding box center [89, 126] width 96 height 16
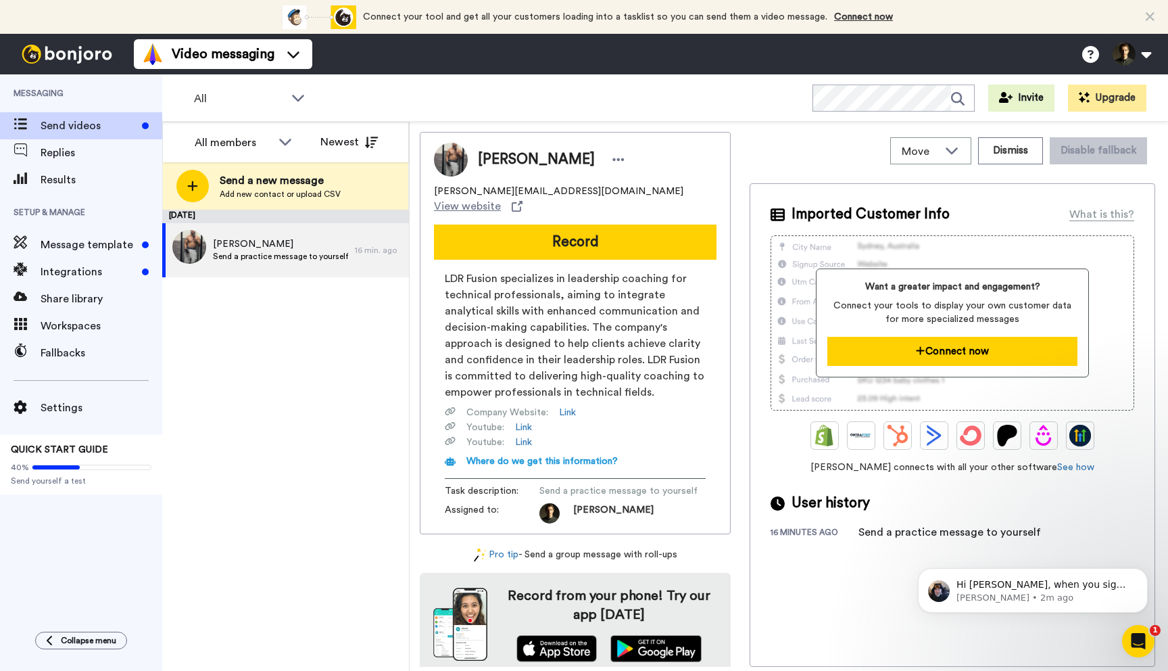
click at [931, 348] on button "Connect now" at bounding box center [951, 351] width 249 height 29
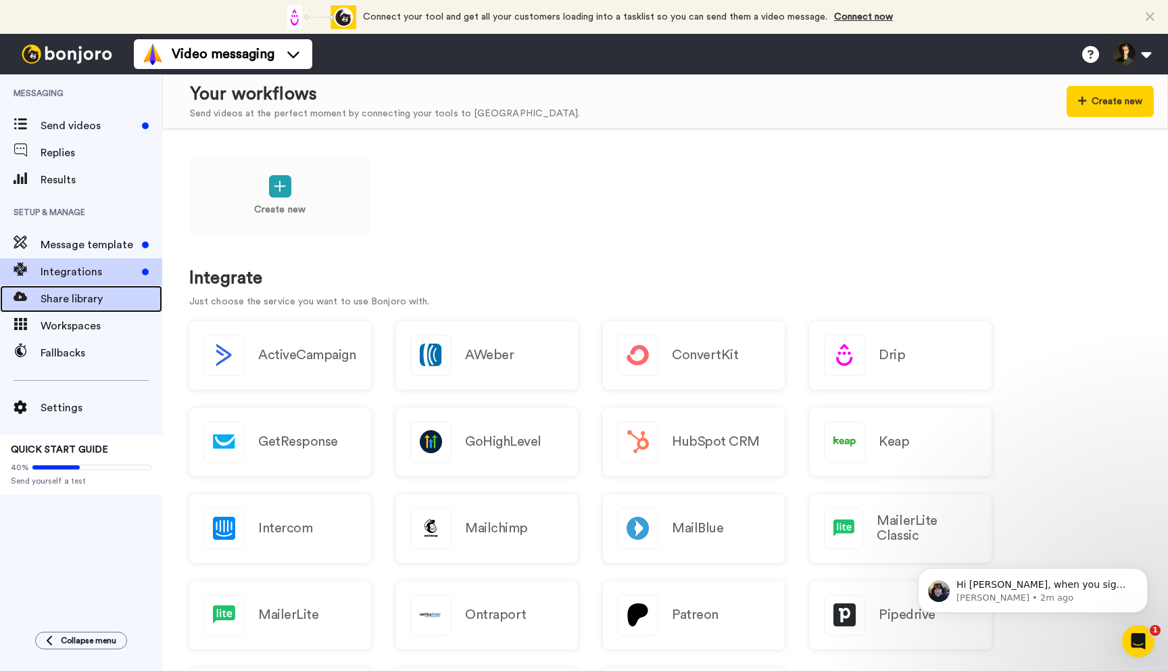
click at [68, 306] on span "Share library" at bounding box center [102, 299] width 122 height 16
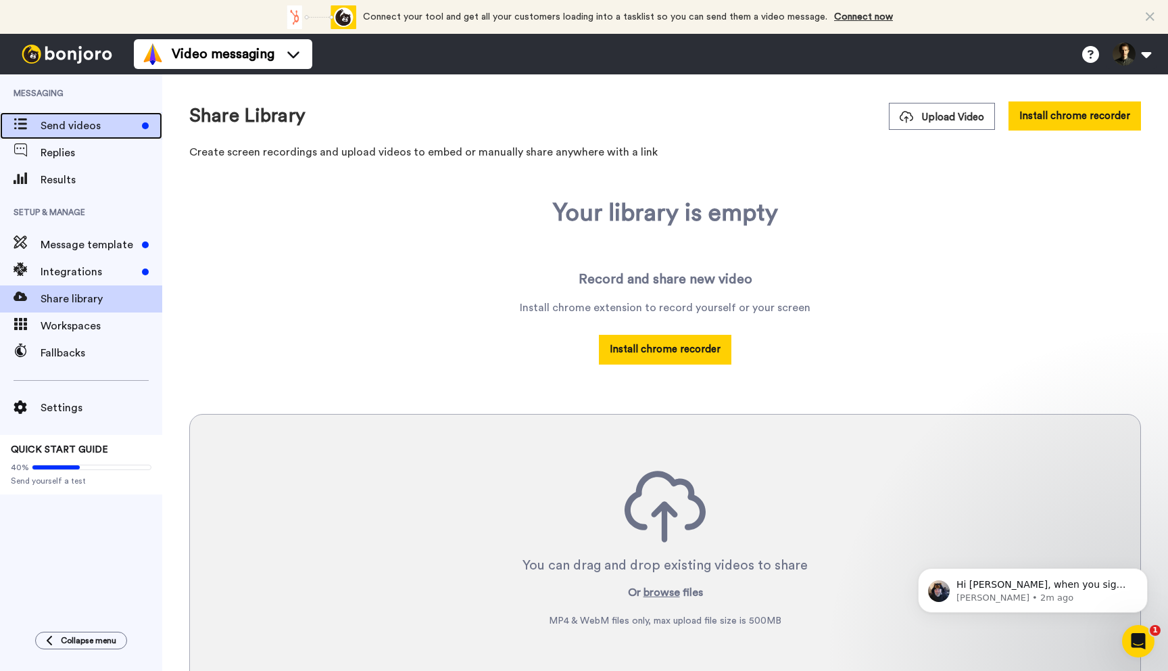
click at [61, 130] on span "Send videos" at bounding box center [89, 126] width 96 height 16
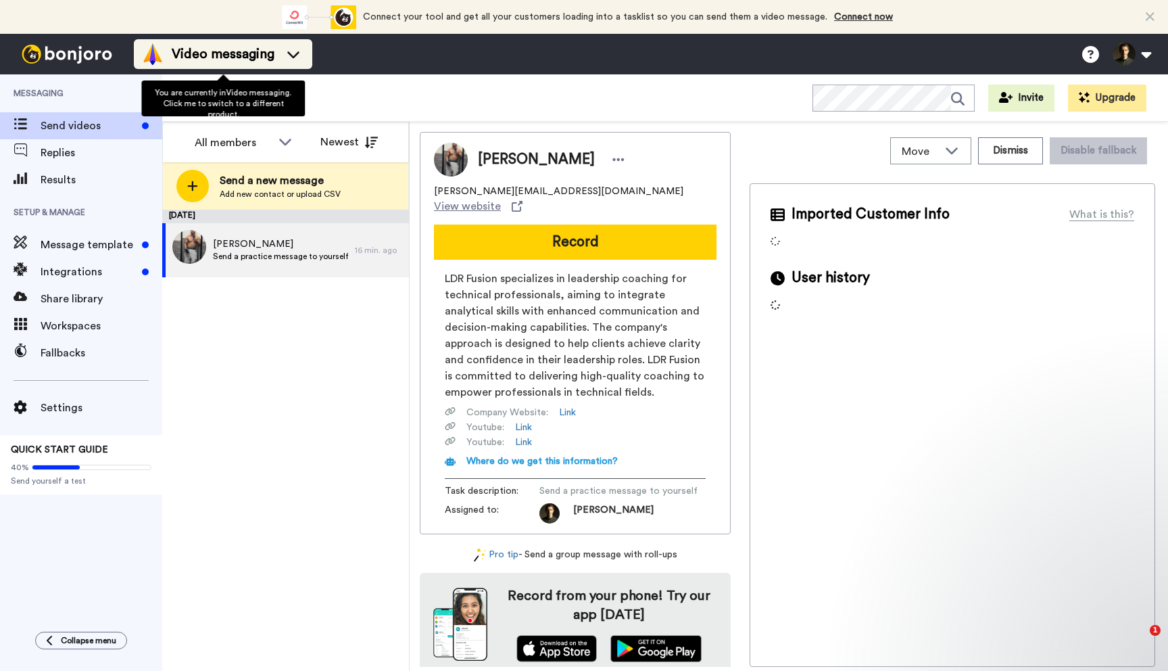
click at [262, 49] on span "Video messaging" at bounding box center [223, 54] width 103 height 19
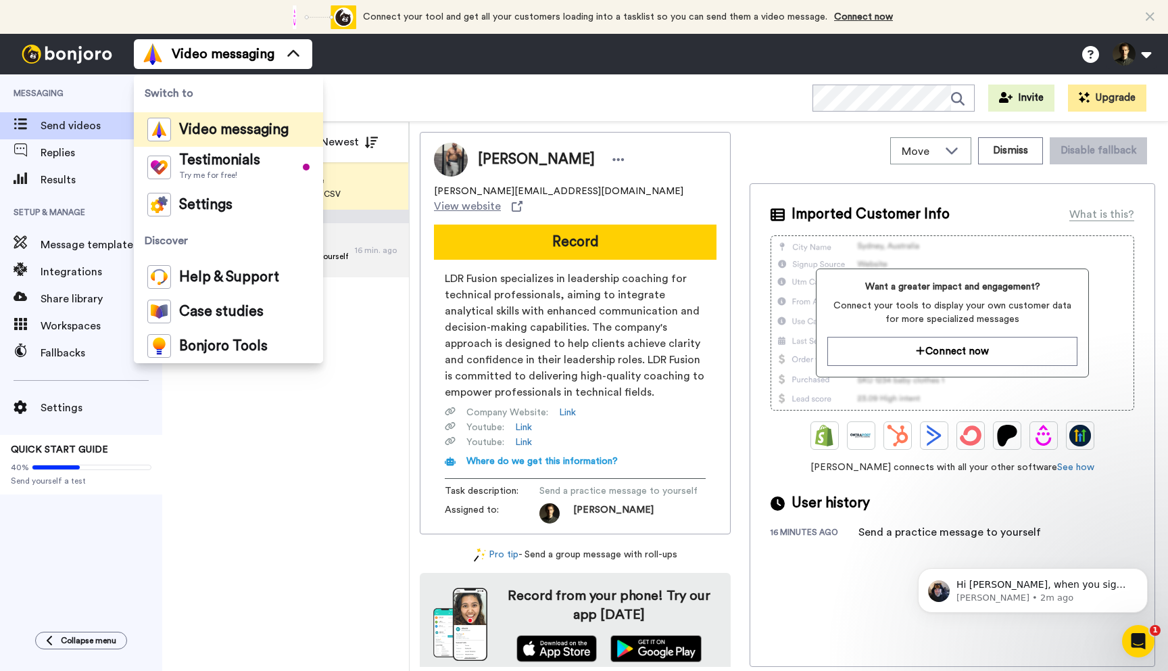
click at [511, 98] on div "All WORKSPACES View all All Default Task List + Add a new workspace Invite Upgr…" at bounding box center [665, 97] width 1006 height 47
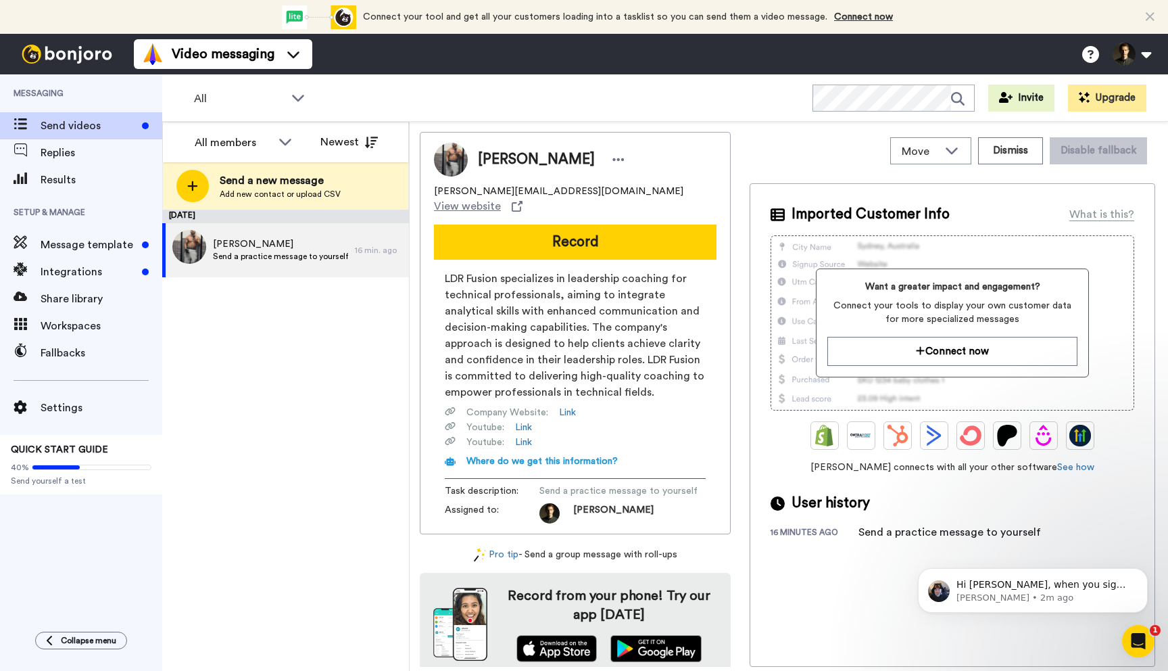
click at [315, 487] on div "[DATE] [PERSON_NAME] a practice message to yourself 16 min. ago" at bounding box center [285, 440] width 247 height 461
click at [1036, 98] on button "Invite" at bounding box center [1021, 98] width 66 height 27
click at [87, 128] on span "Send videos" at bounding box center [89, 126] width 96 height 16
click at [1013, 196] on div "Imported Customer Info What is this? Want a greater impact and engagement? Conn…" at bounding box center [953, 424] width 406 height 483
click at [1015, 149] on button "Dismiss" at bounding box center [1010, 150] width 65 height 27
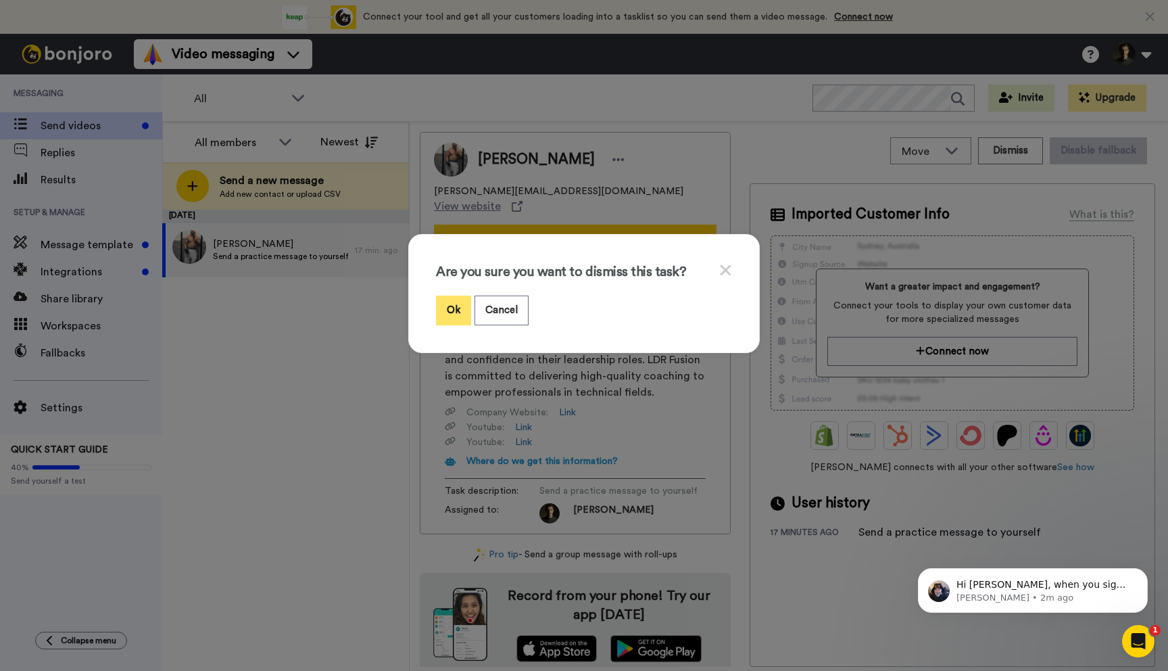
click at [456, 310] on button "Ok" at bounding box center [453, 309] width 35 height 29
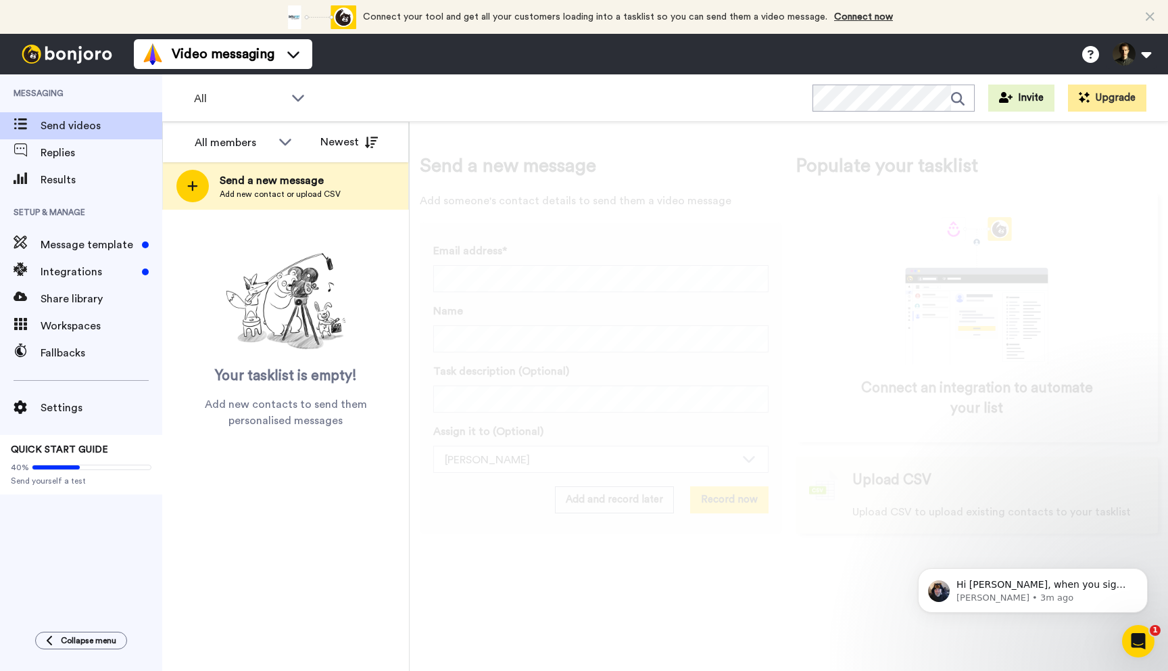
click at [950, 513] on span "Upload CSV to upload existing contacts to your tasklist" at bounding box center [991, 512] width 279 height 16
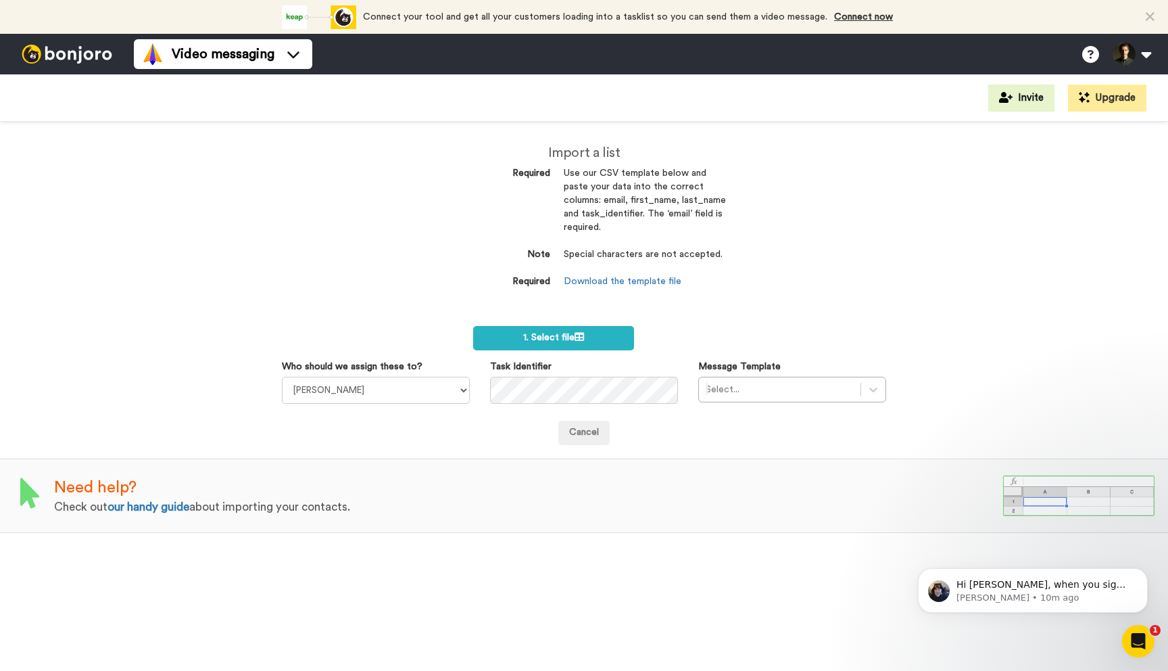
click at [387, 114] on div "Invite Upgrade" at bounding box center [584, 97] width 1168 height 47
